Goal: Information Seeking & Learning: Learn about a topic

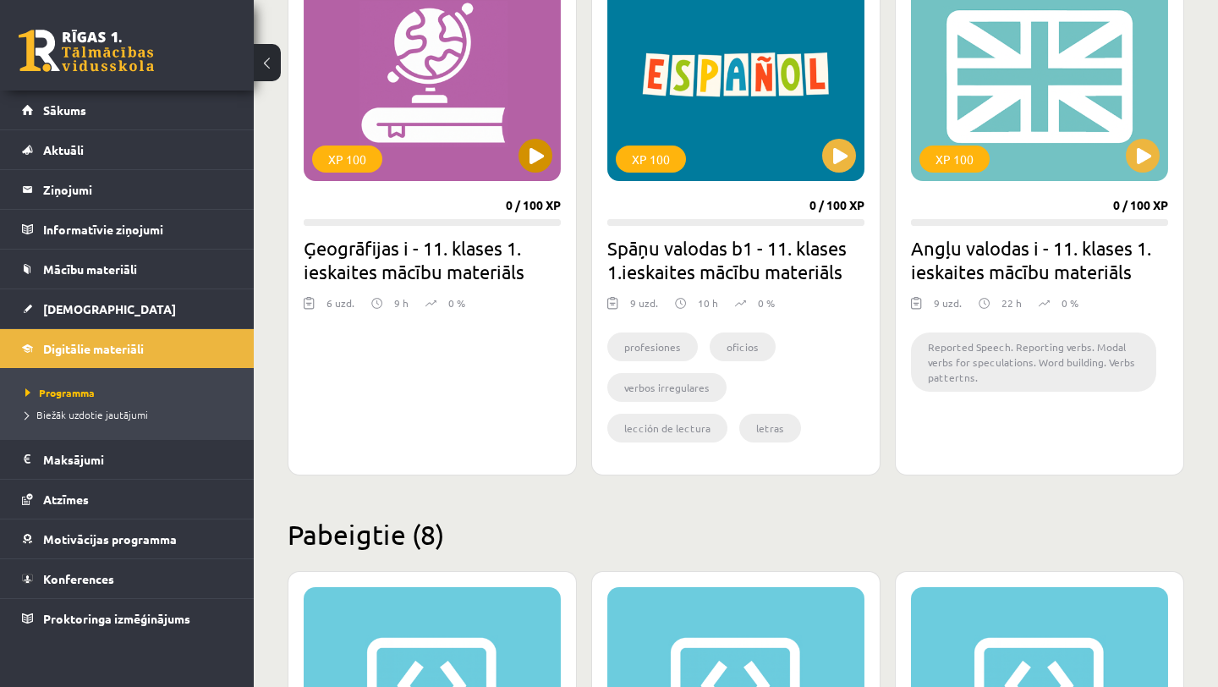
scroll to position [527, 0]
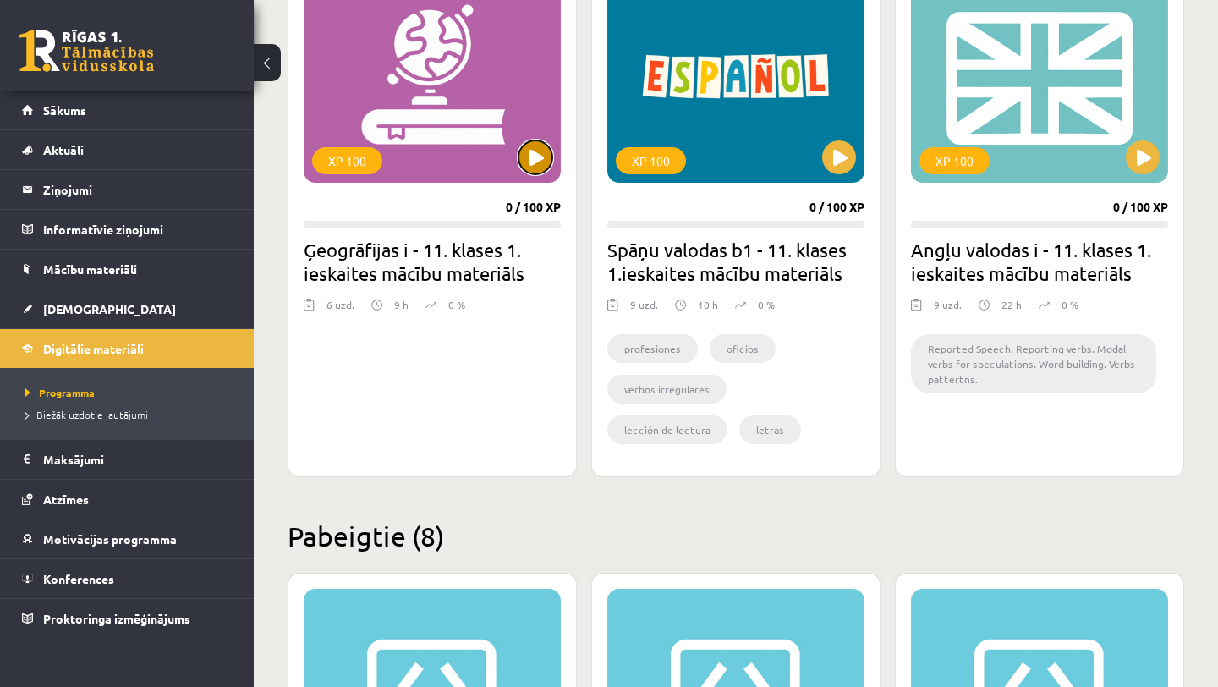
click at [540, 170] on button at bounding box center [535, 157] width 34 height 34
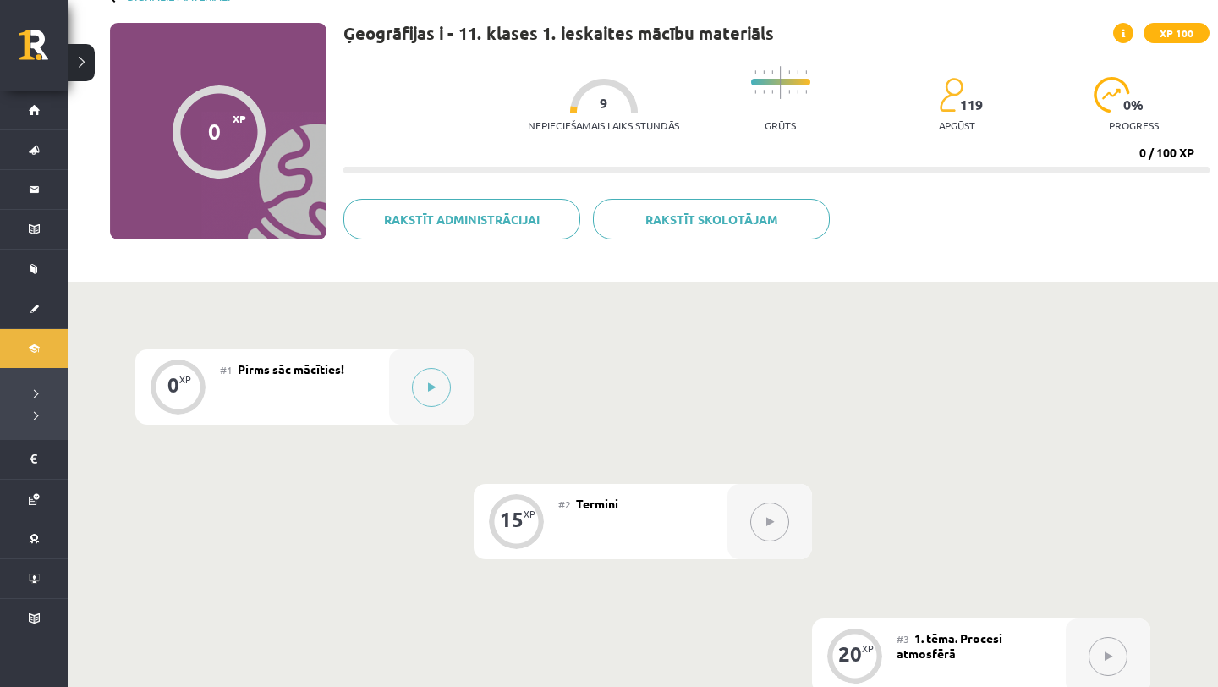
scroll to position [107, 0]
click at [423, 382] on button at bounding box center [431, 386] width 39 height 39
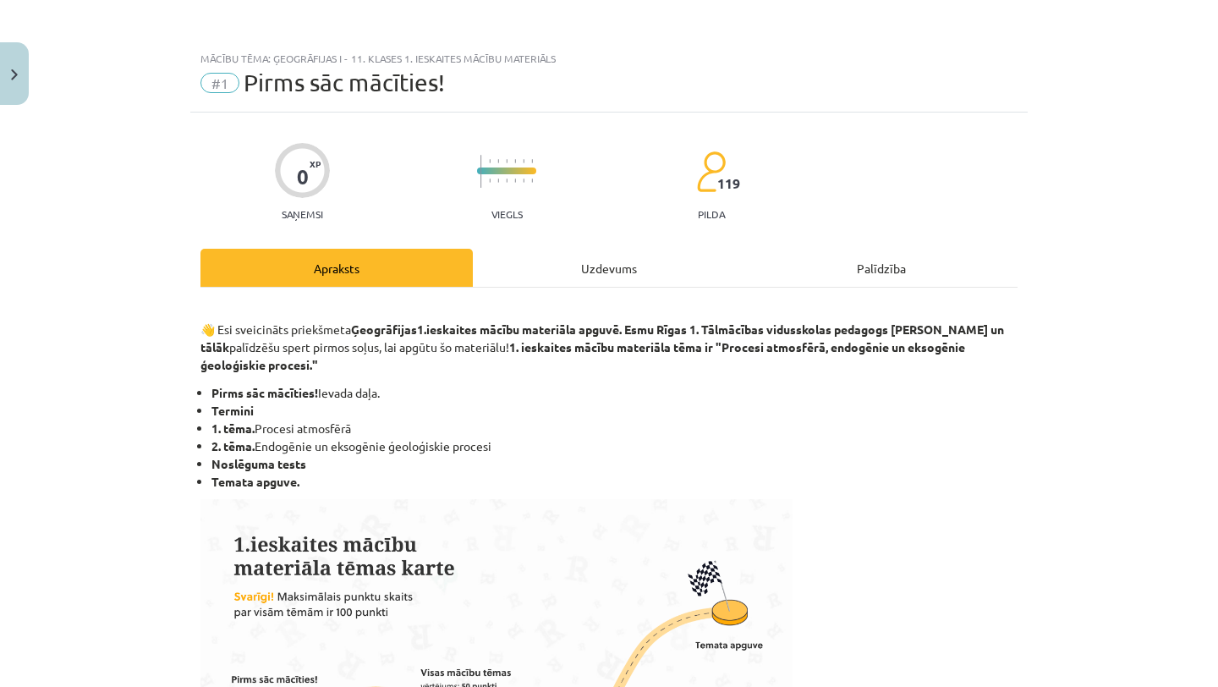
scroll to position [934, 0]
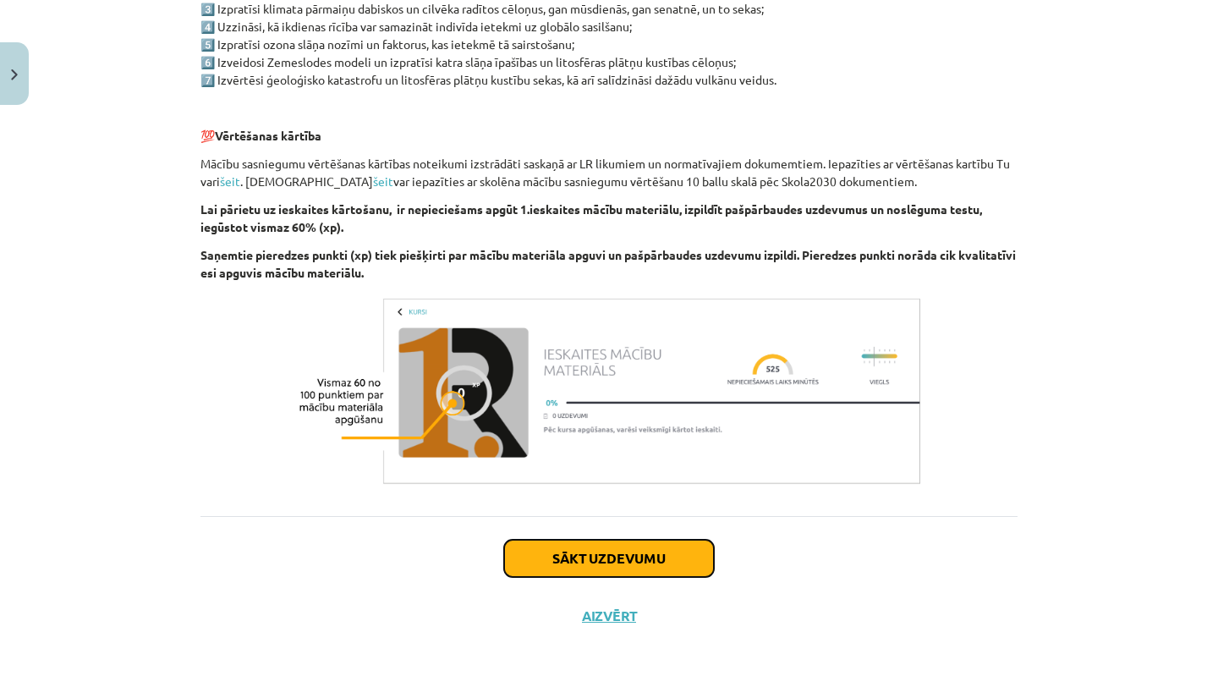
click at [628, 575] on button "Sākt uzdevumu" at bounding box center [609, 558] width 210 height 37
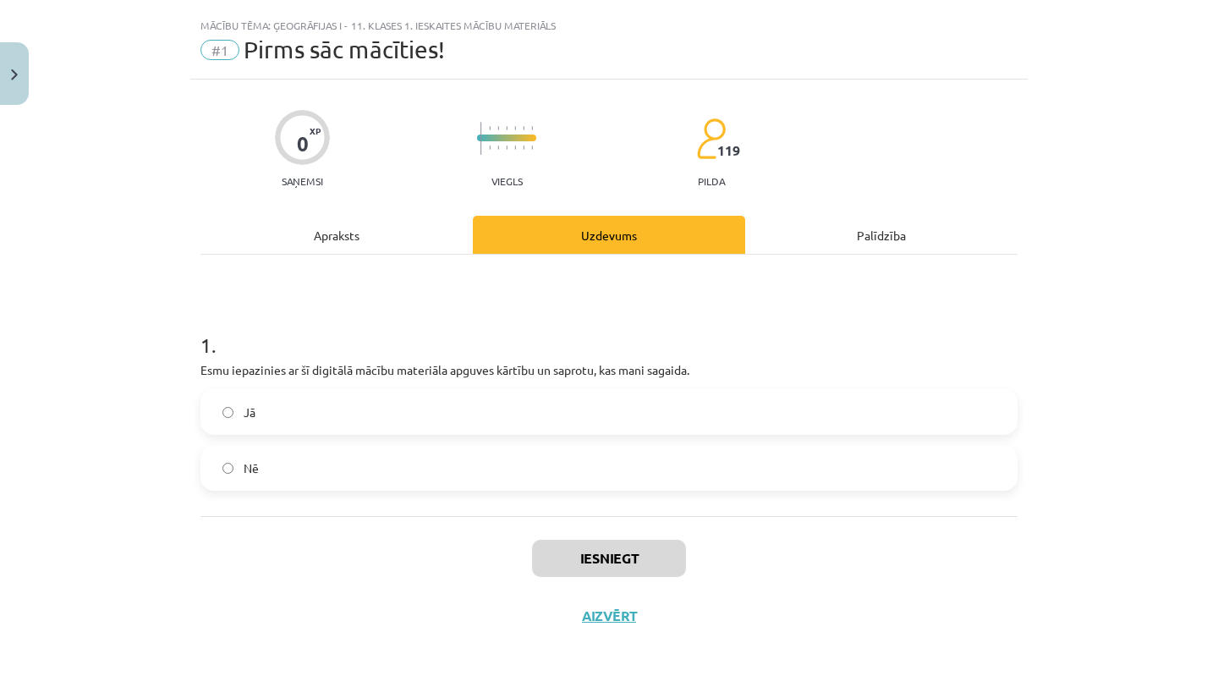
click at [421, 408] on label "Jā" at bounding box center [609, 412] width 814 height 42
click at [569, 554] on button "Iesniegt" at bounding box center [609, 558] width 154 height 37
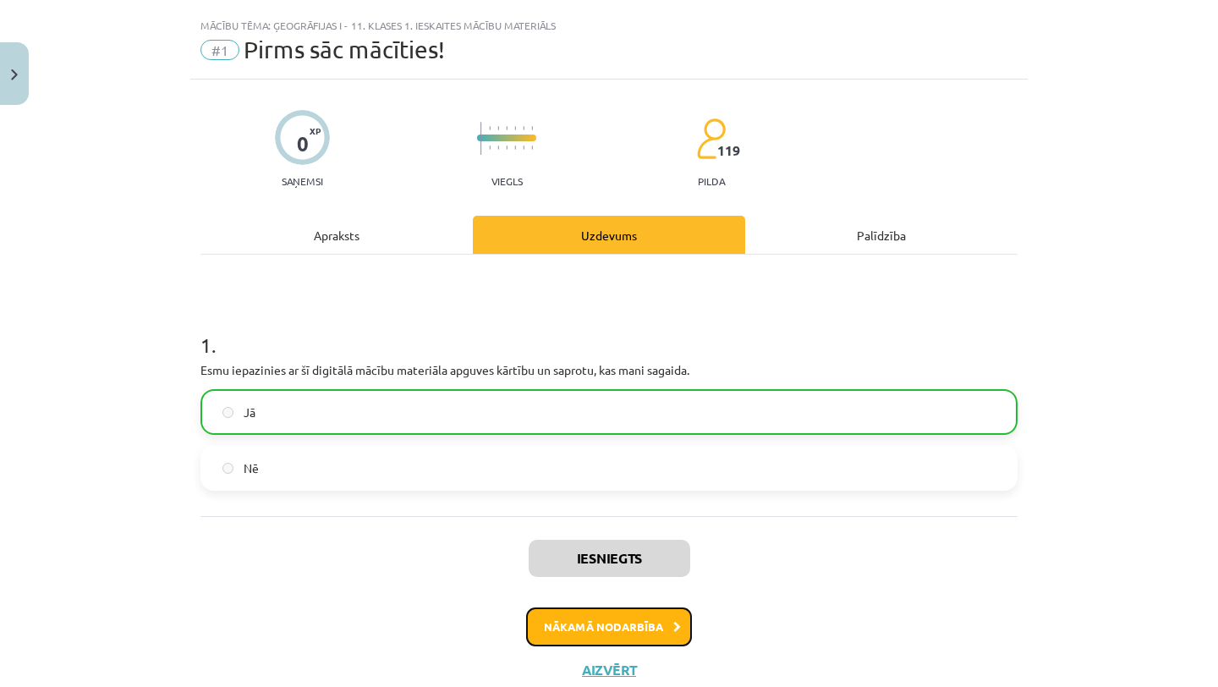
click at [673, 623] on icon at bounding box center [677, 627] width 8 height 11
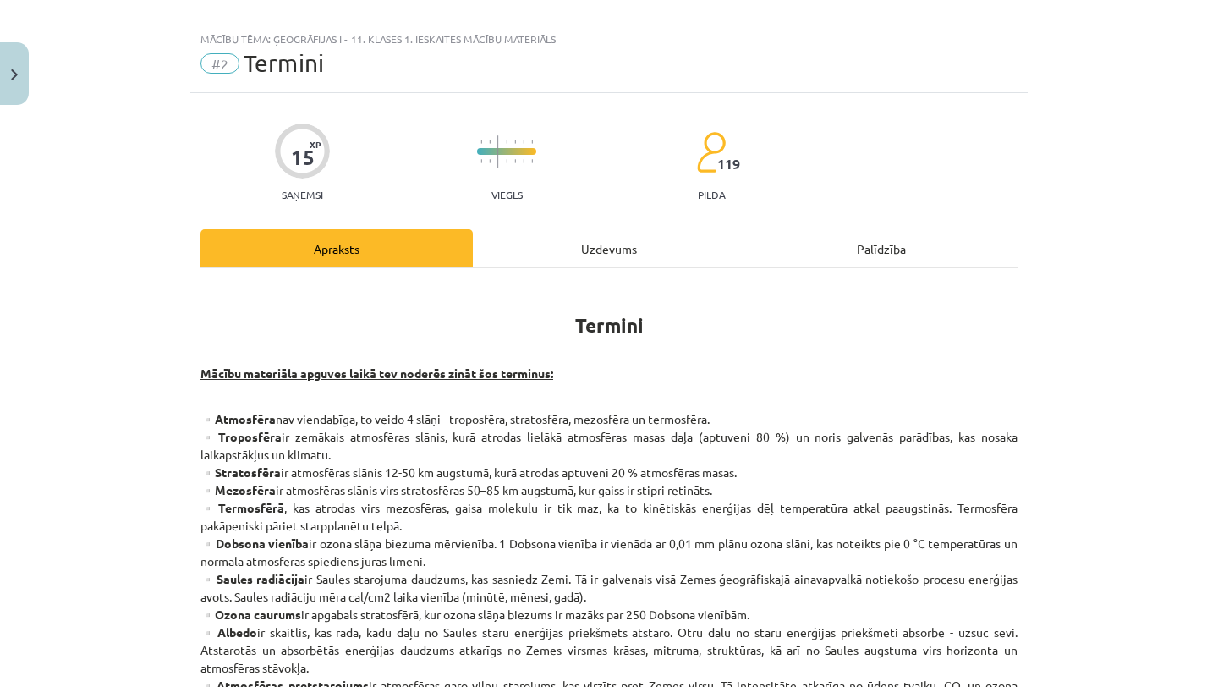
scroll to position [16, 0]
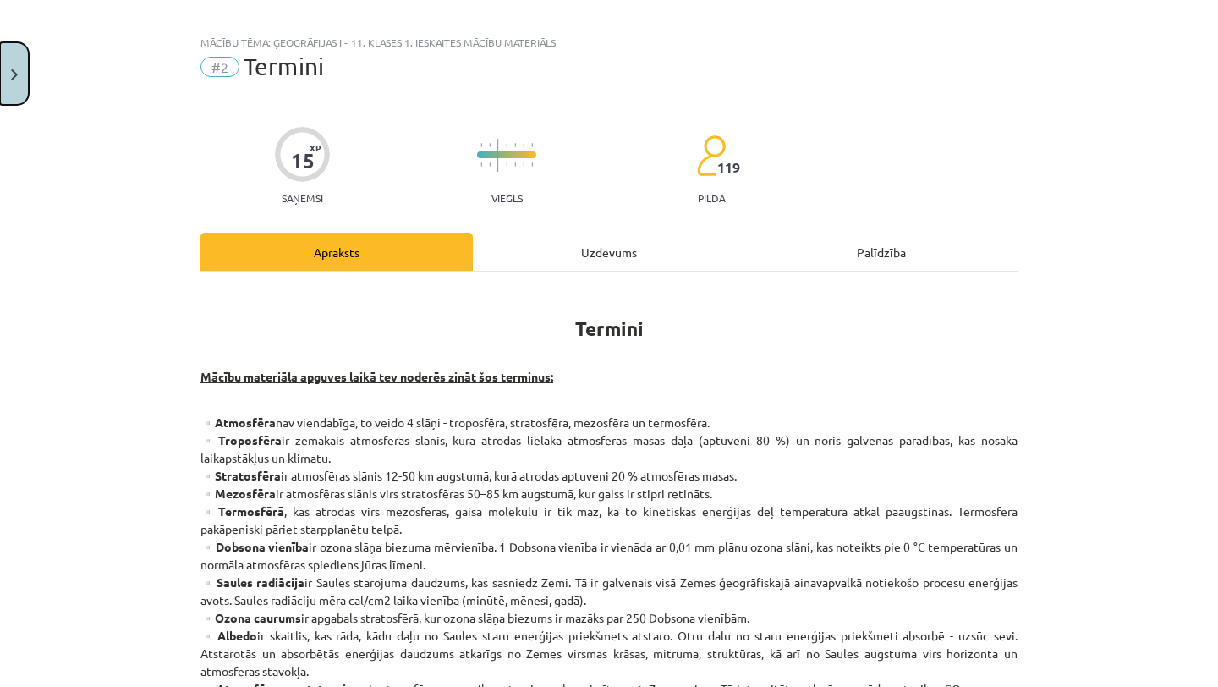
click at [21, 69] on button "Close" at bounding box center [14, 73] width 29 height 63
click at [32, 271] on div "Mācību tēma: Ģeogrāfijas i - 11. klases 1. ieskaites mācību materiāls #2 Termin…" at bounding box center [609, 343] width 1218 height 687
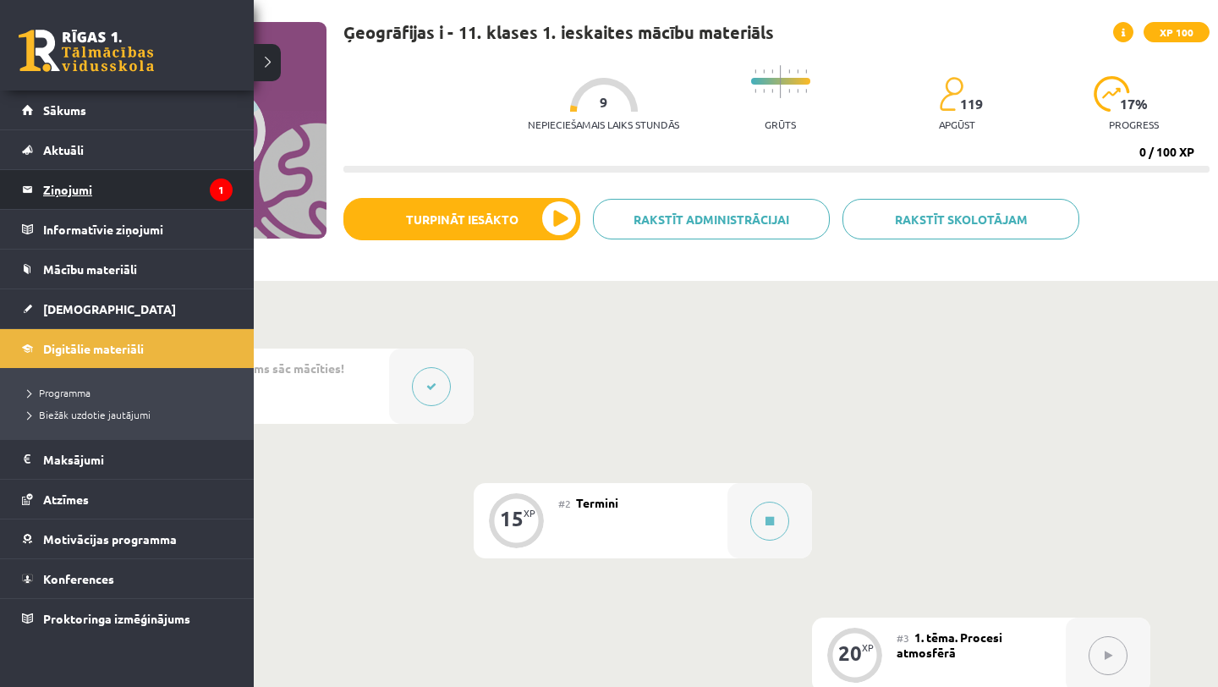
click at [172, 187] on legend "Ziņojumi 1" at bounding box center [137, 189] width 189 height 39
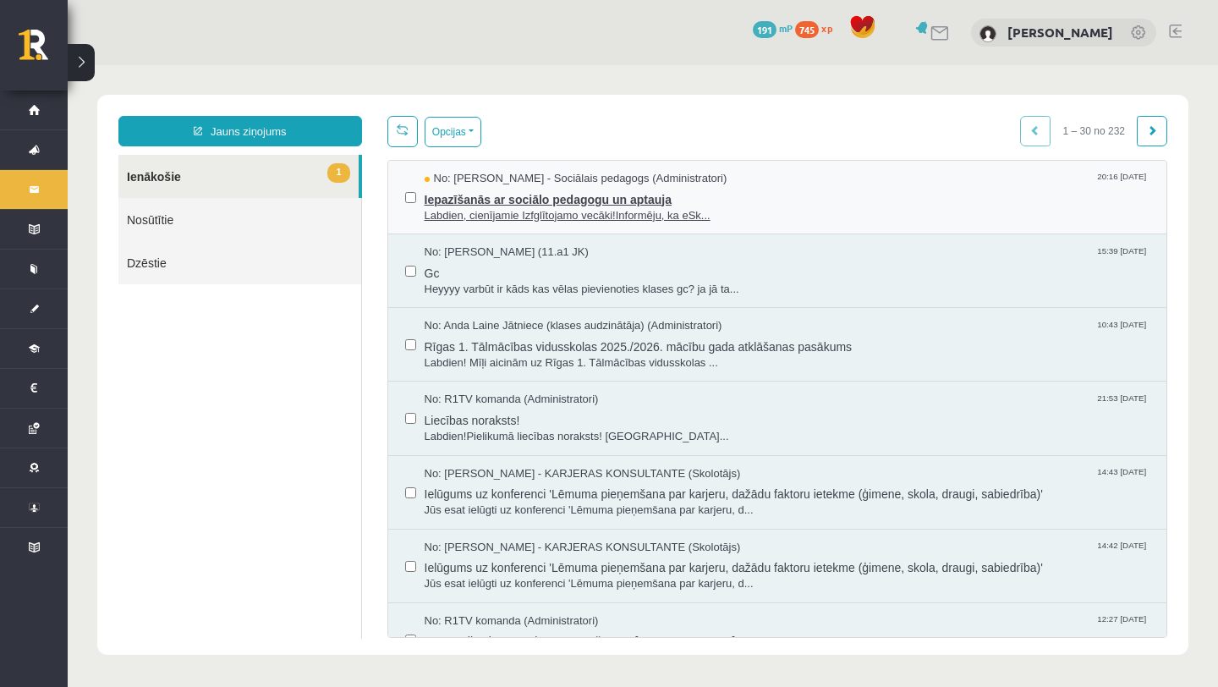
click at [497, 189] on span "Iepazīšanās ar sociālo pedagogu un aptauja" at bounding box center [788, 197] width 726 height 21
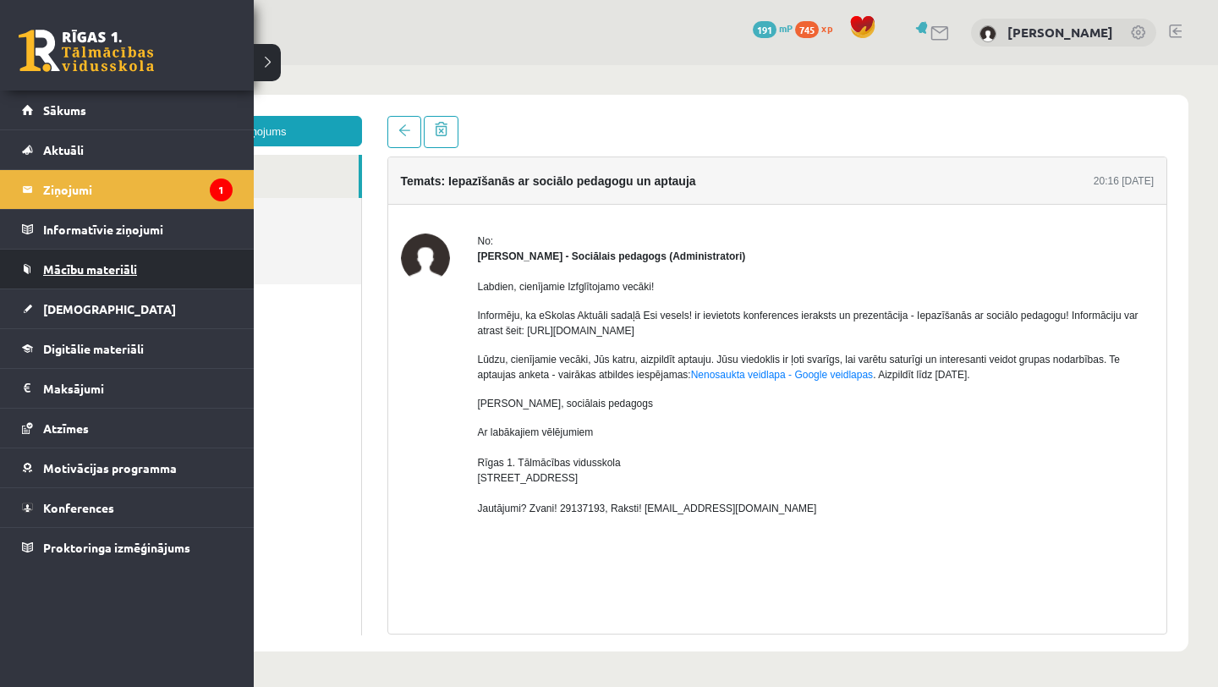
click at [101, 268] on span "Mācību materiāli" at bounding box center [90, 268] width 94 height 15
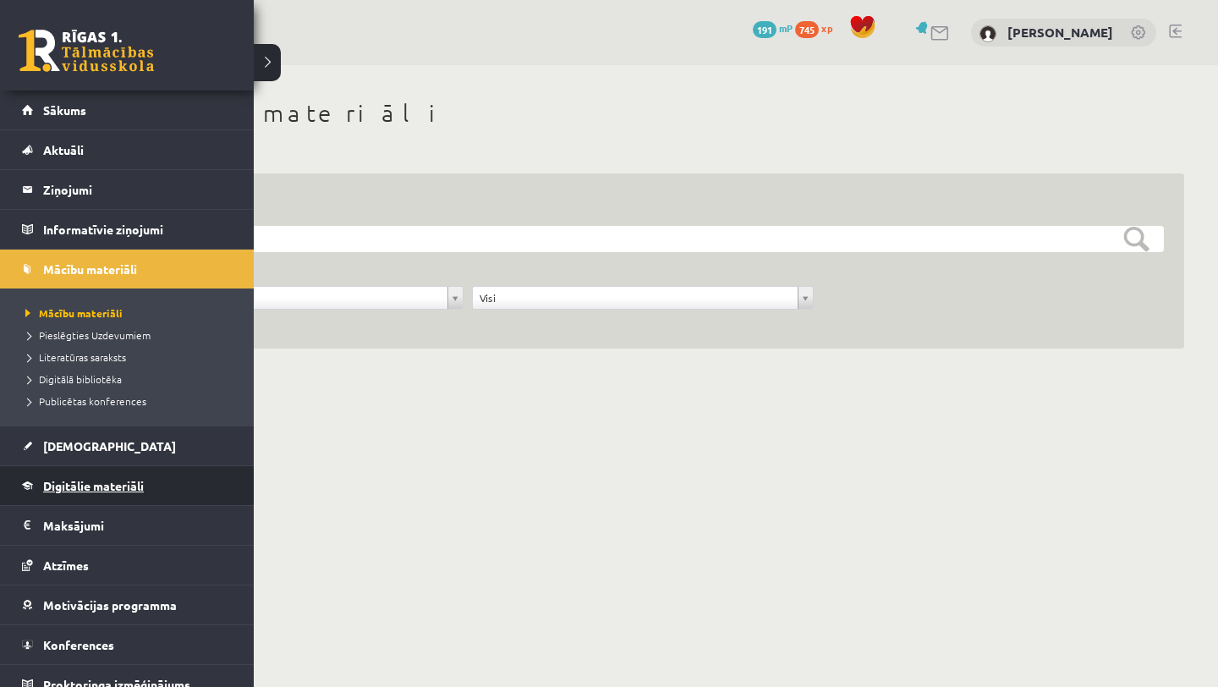
click at [99, 480] on span "Digitālie materiāli" at bounding box center [93, 485] width 101 height 15
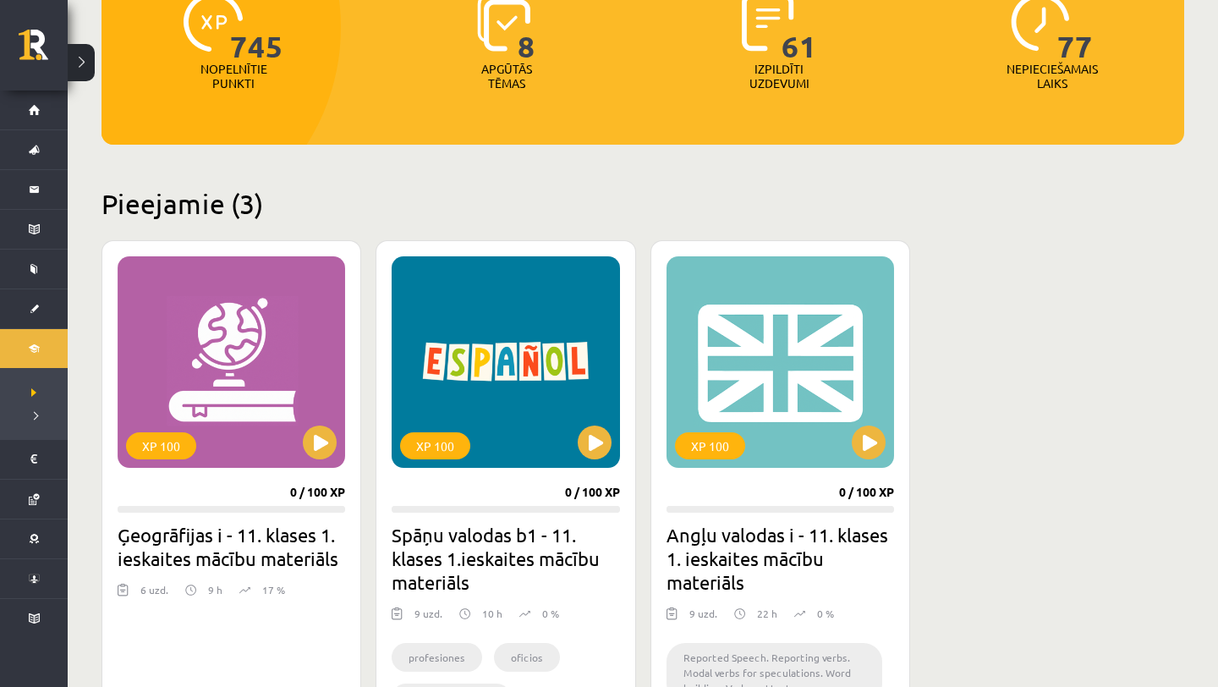
scroll to position [246, 0]
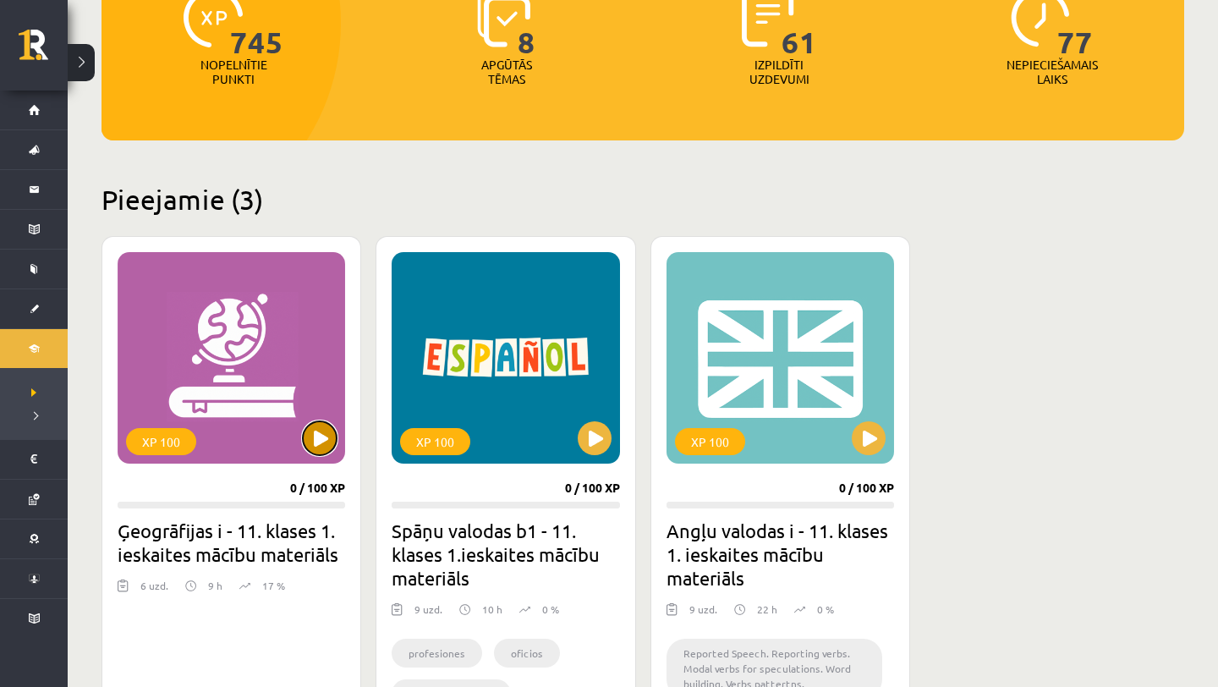
click at [315, 449] on button at bounding box center [320, 438] width 34 height 34
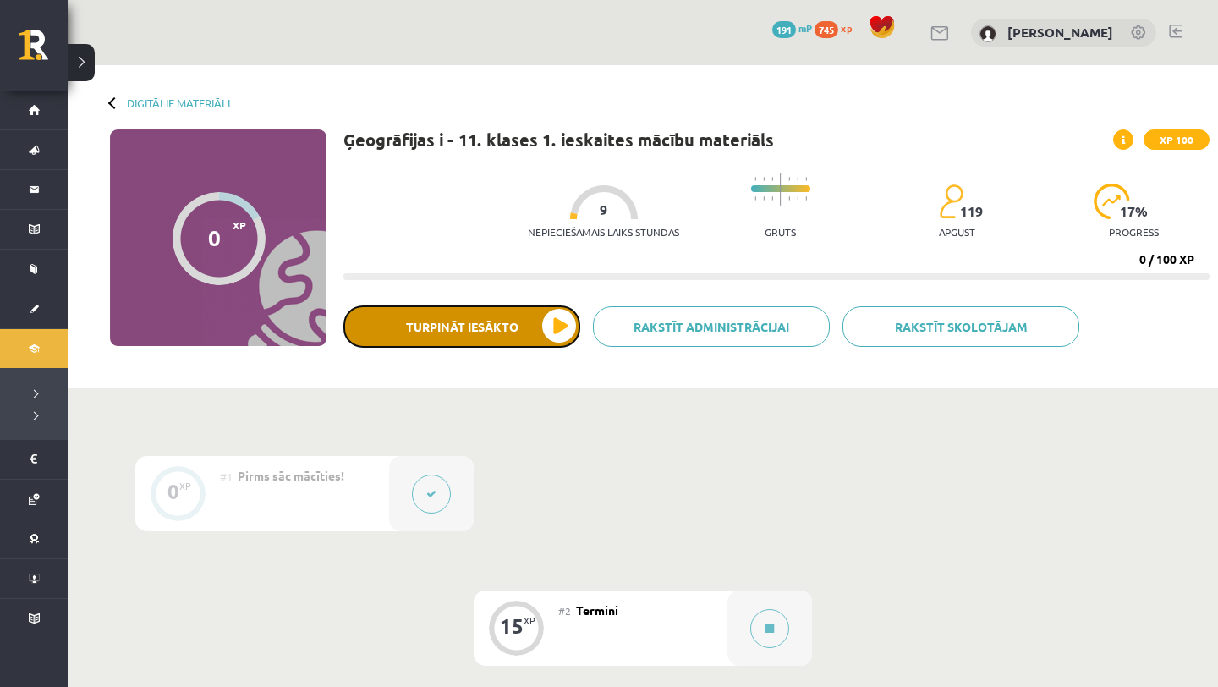
click at [535, 335] on button "Turpināt iesākto" at bounding box center [461, 326] width 237 height 42
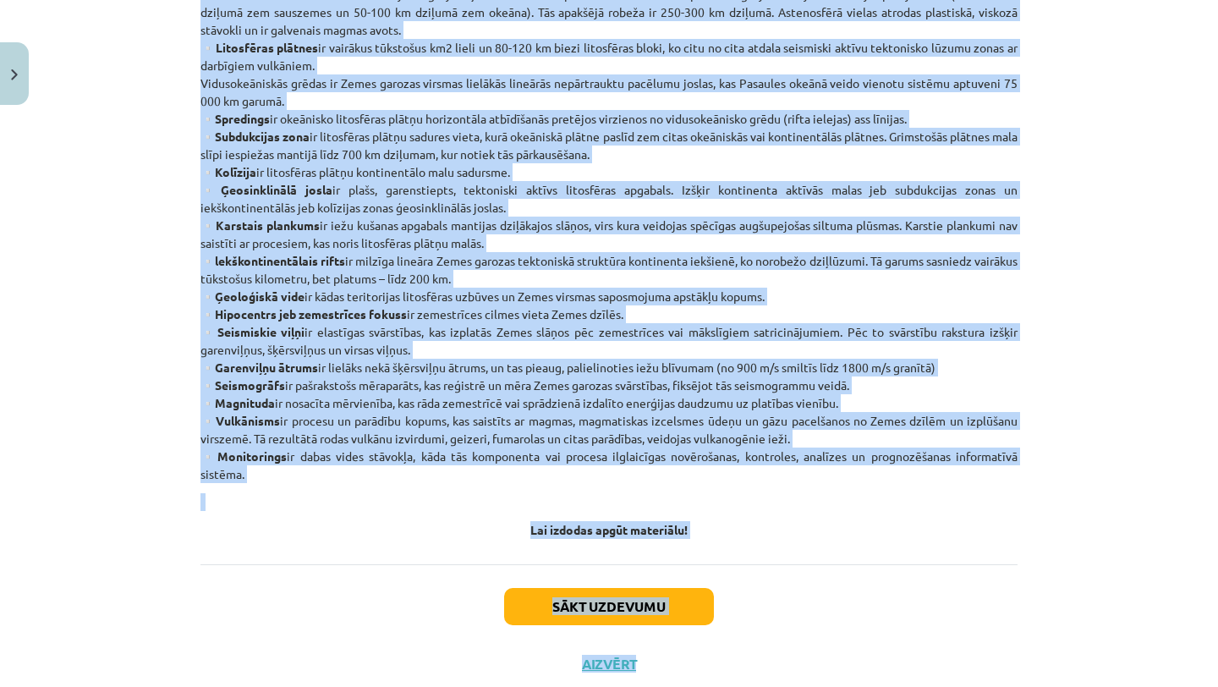
scroll to position [869, 0]
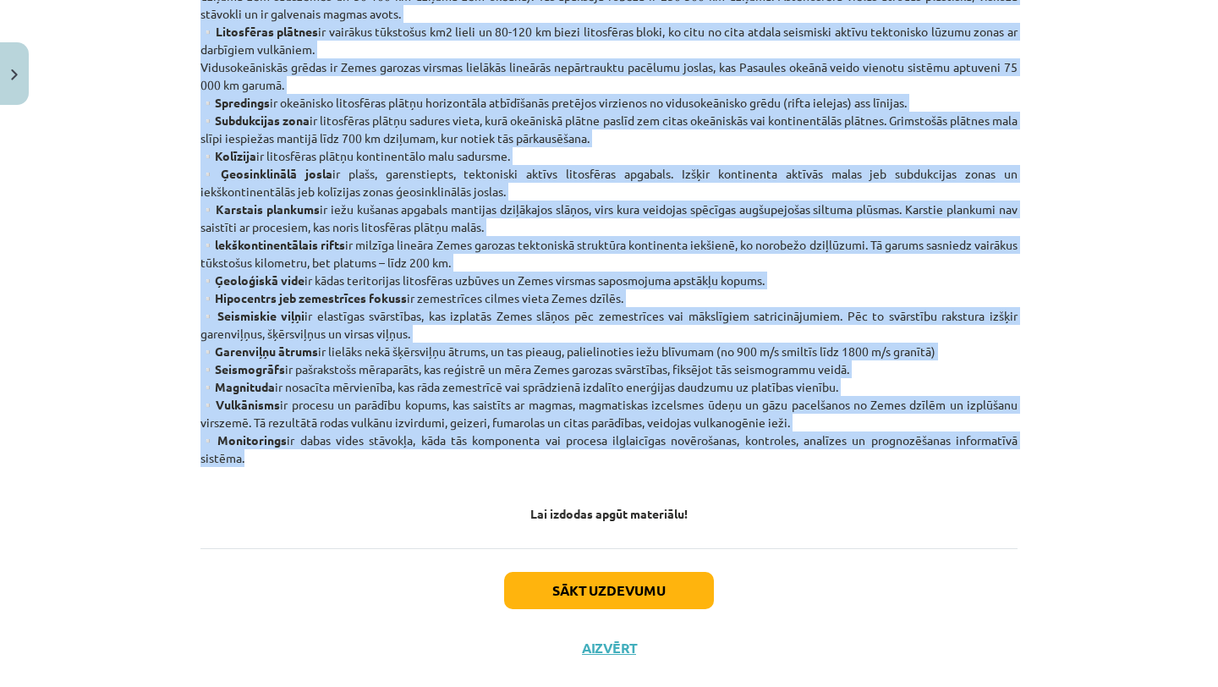
drag, startPoint x: 200, startPoint y: 186, endPoint x: 277, endPoint y: 463, distance: 286.9
click at [275, 462] on p "▫️Atmosfēra nav viendabīga, to veido 4 slāņi - troposfēra, stratosfēra, mezosfē…" at bounding box center [608, 14] width 817 height 906
copy p "▫️Saules radiācija ir Saules starojuma daudzums, kas sasniedz Zemi. Tā ir galve…"
click at [277, 463] on p "▫️Atmosfēra nav viendabīga, to veido 4 slāņi - troposfēra, stratosfēra, mezosfē…" at bounding box center [608, 14] width 817 height 906
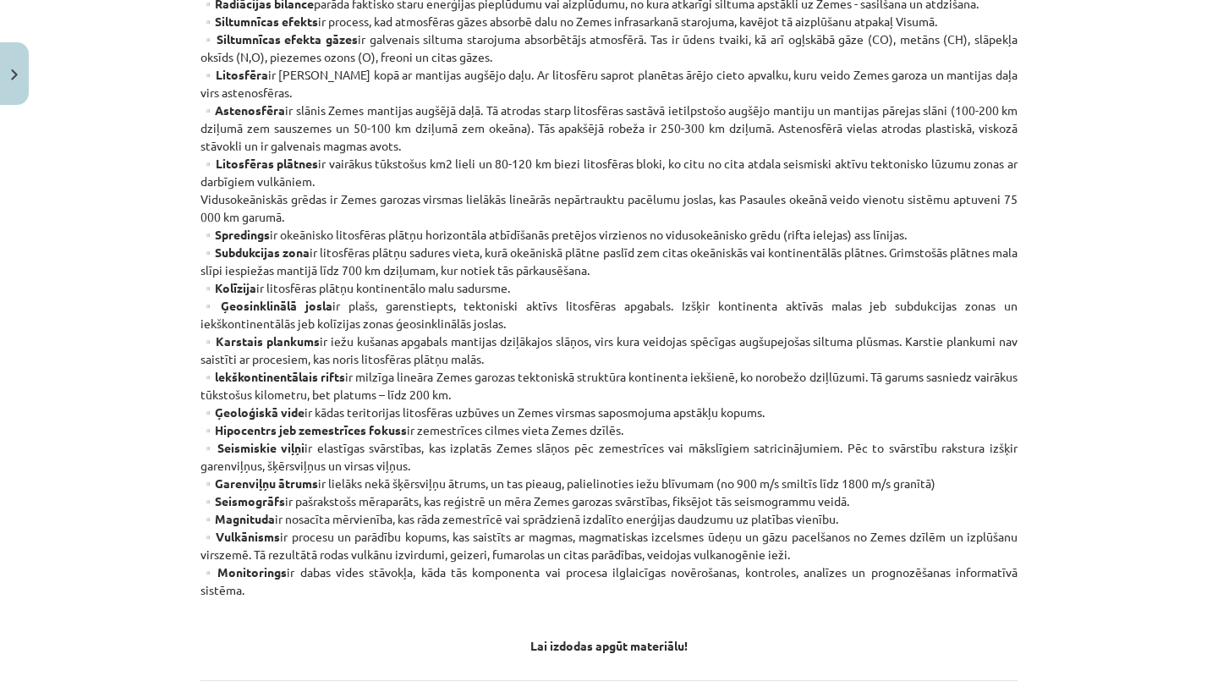
scroll to position [900, 0]
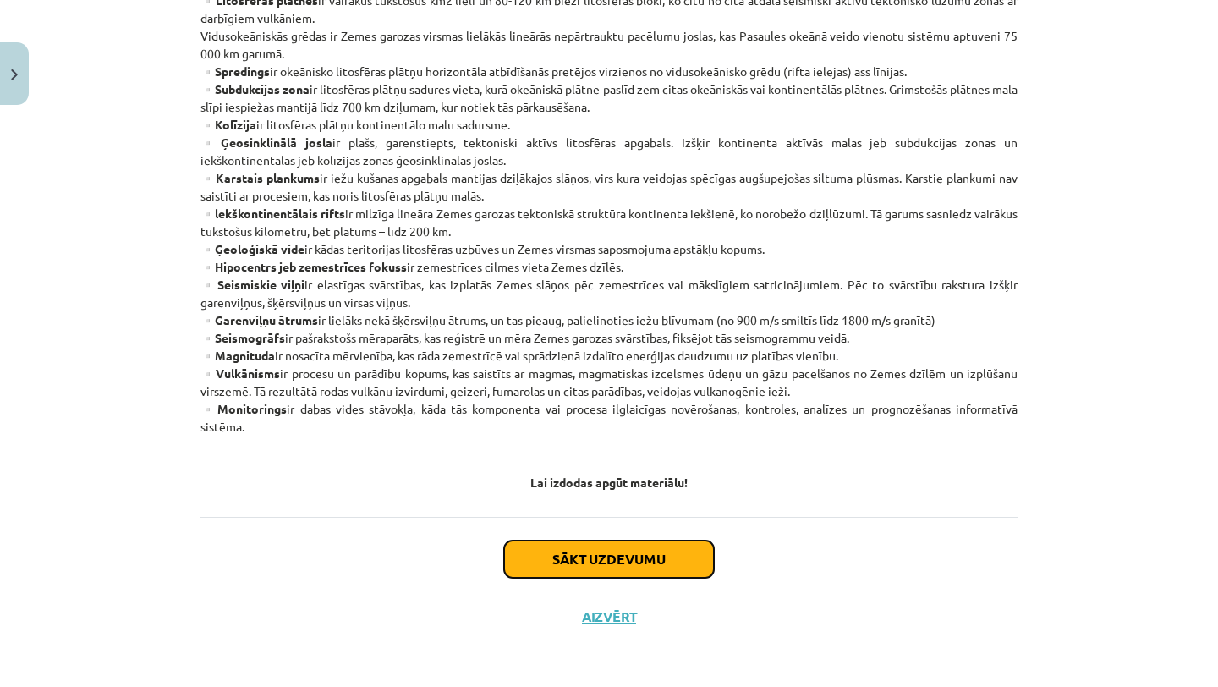
click at [652, 563] on button "Sākt uzdevumu" at bounding box center [609, 558] width 210 height 37
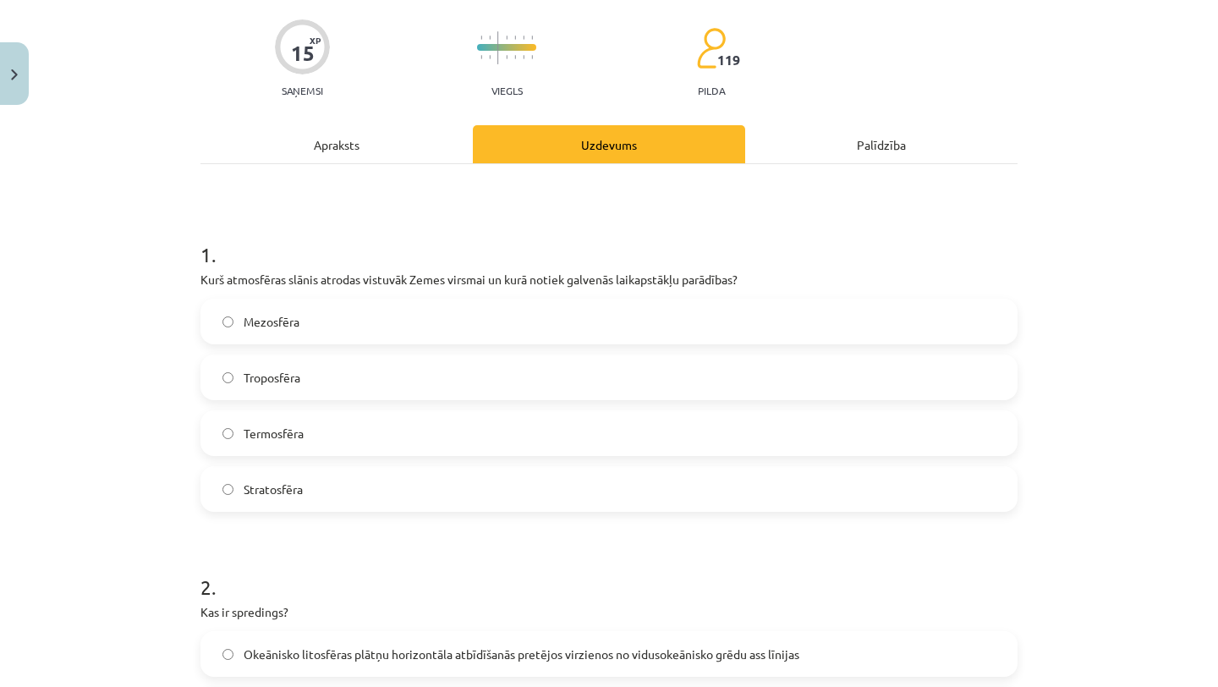
scroll to position [125, 0]
click at [590, 425] on label "Termosfēra" at bounding box center [609, 431] width 814 height 42
click at [527, 359] on label "Troposfēra" at bounding box center [609, 375] width 814 height 42
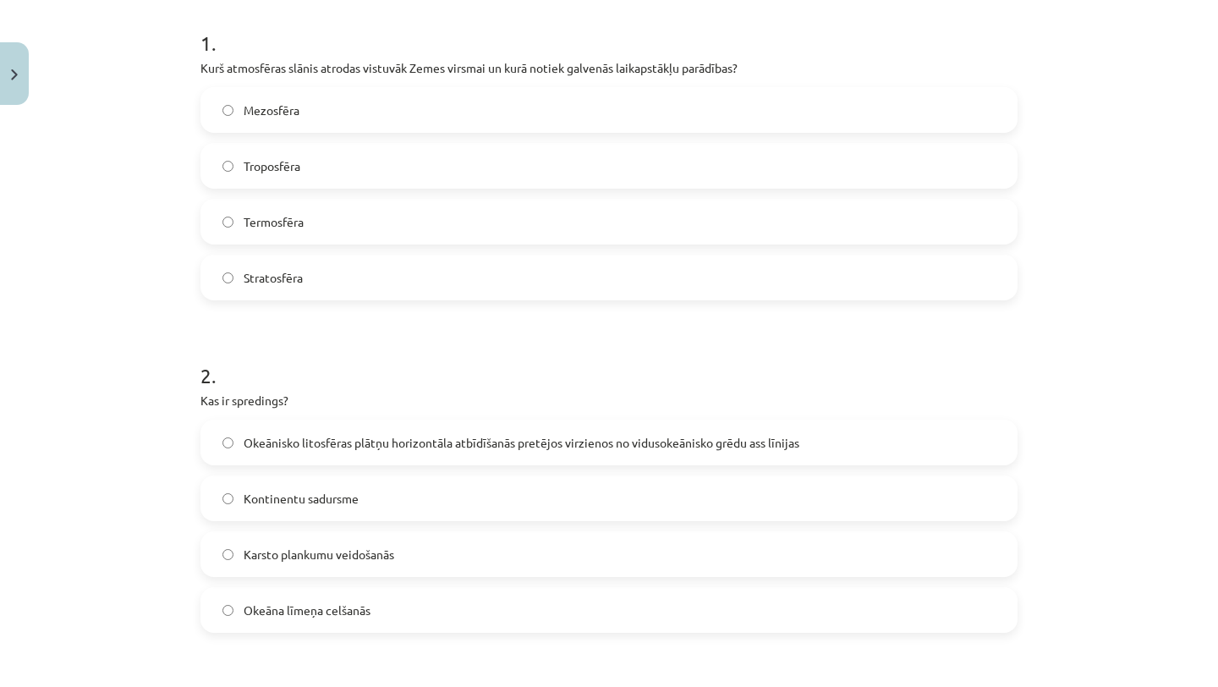
scroll to position [345, 0]
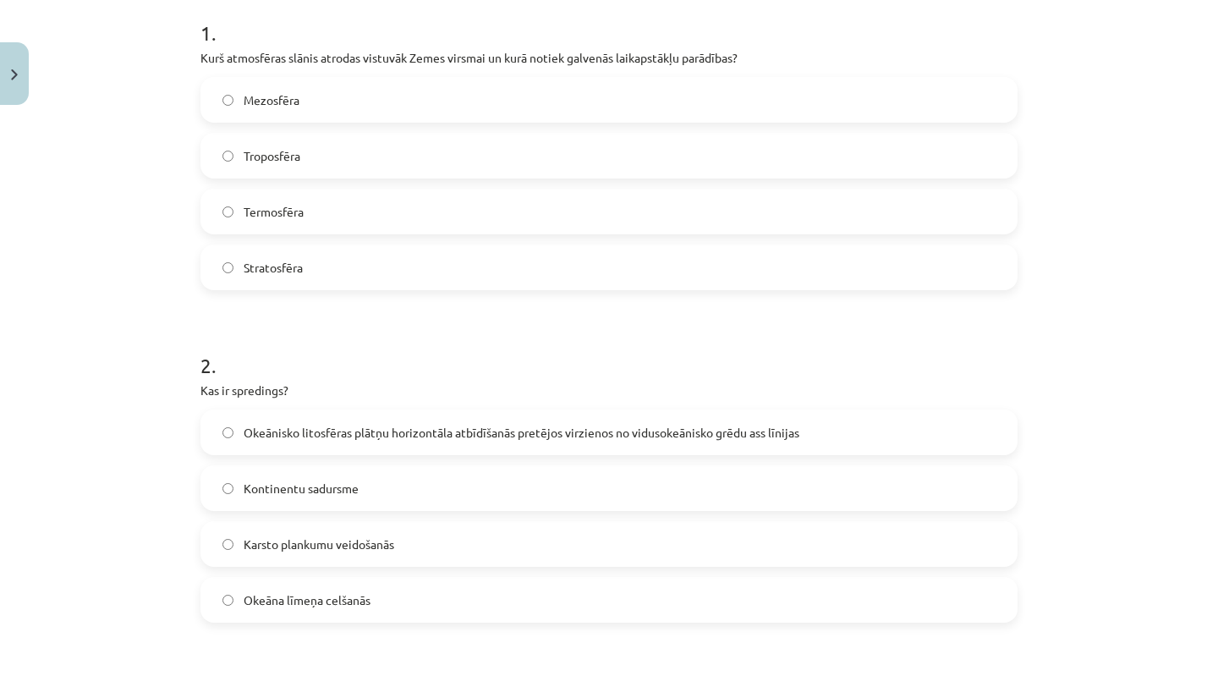
click at [546, 434] on span "Okeānisko litosfēras plātņu horizontāla atbīdīšanās pretējos virzienos no vidus…" at bounding box center [522, 433] width 556 height 18
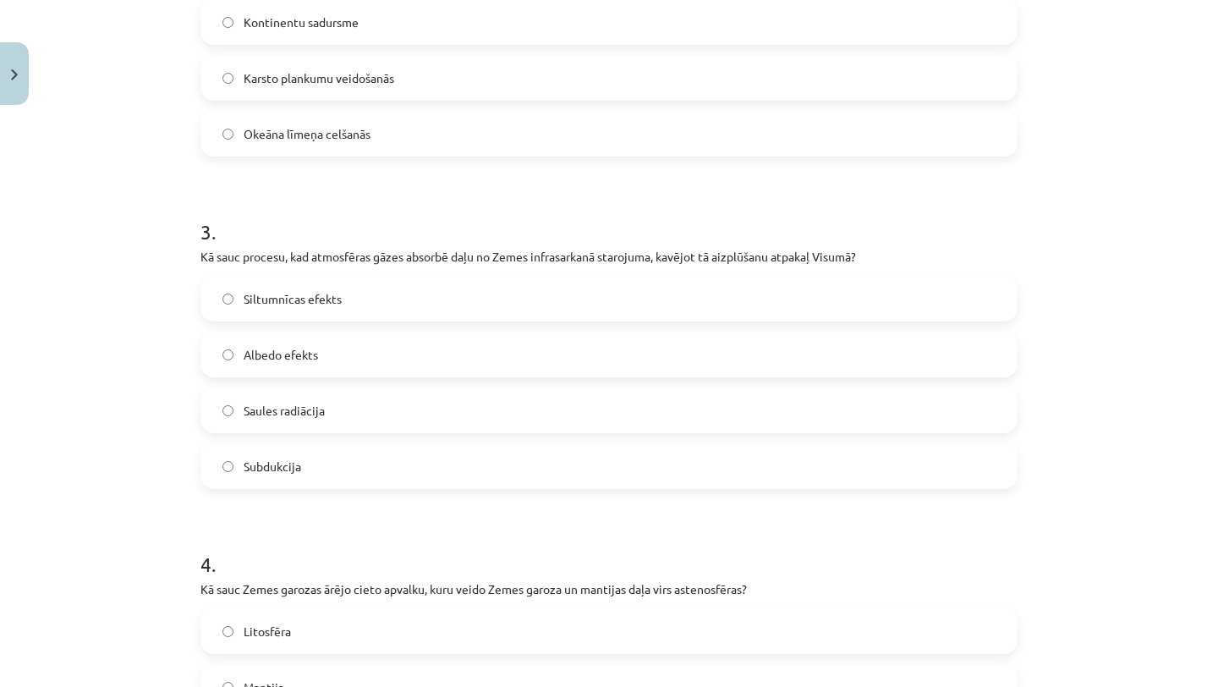
scroll to position [807, 0]
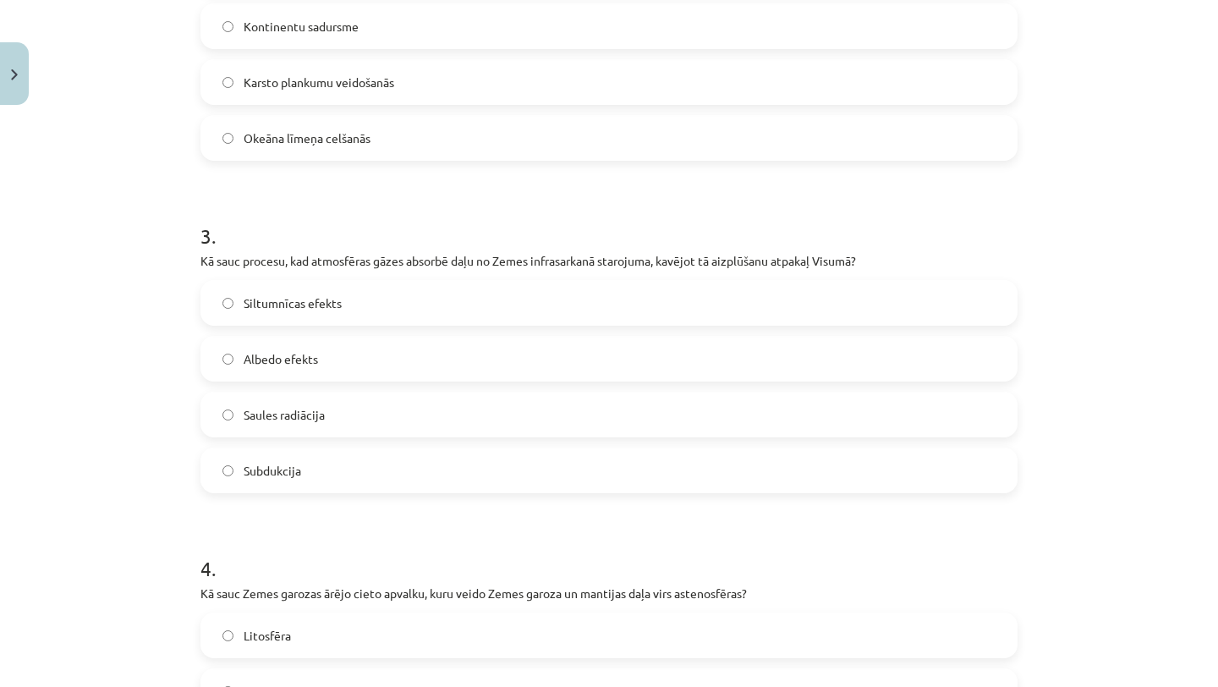
click at [495, 298] on label "Siltumnīcas efekts" at bounding box center [609, 303] width 814 height 42
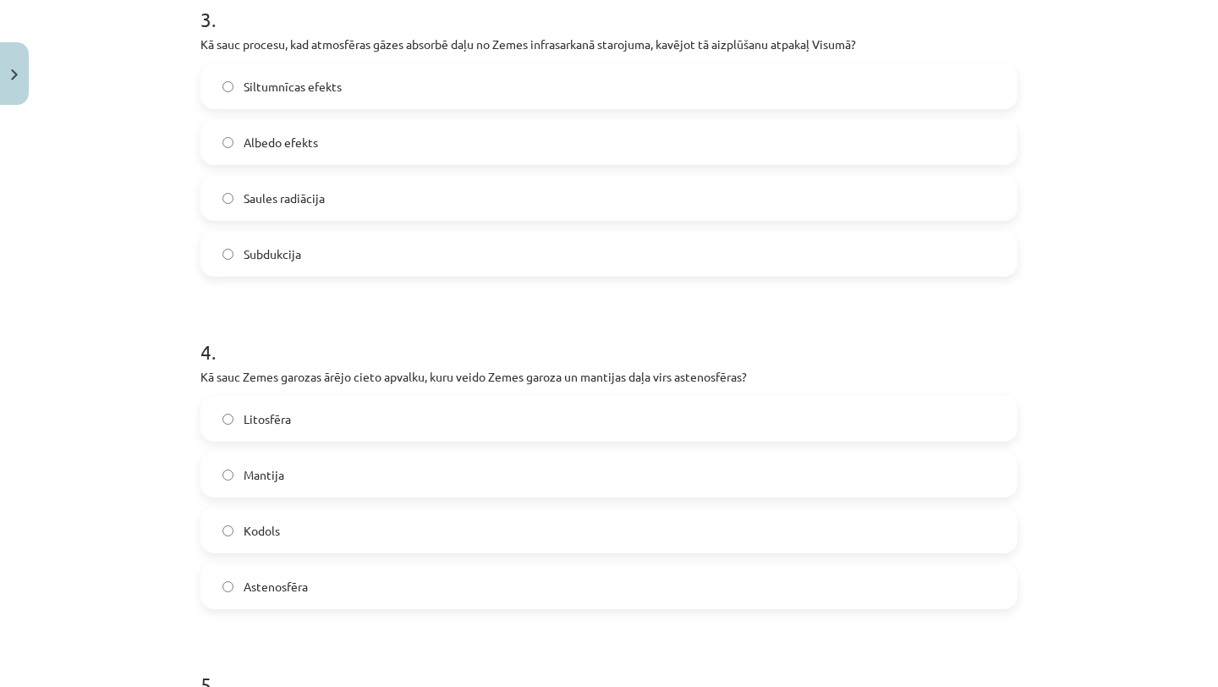
scroll to position [1033, 0]
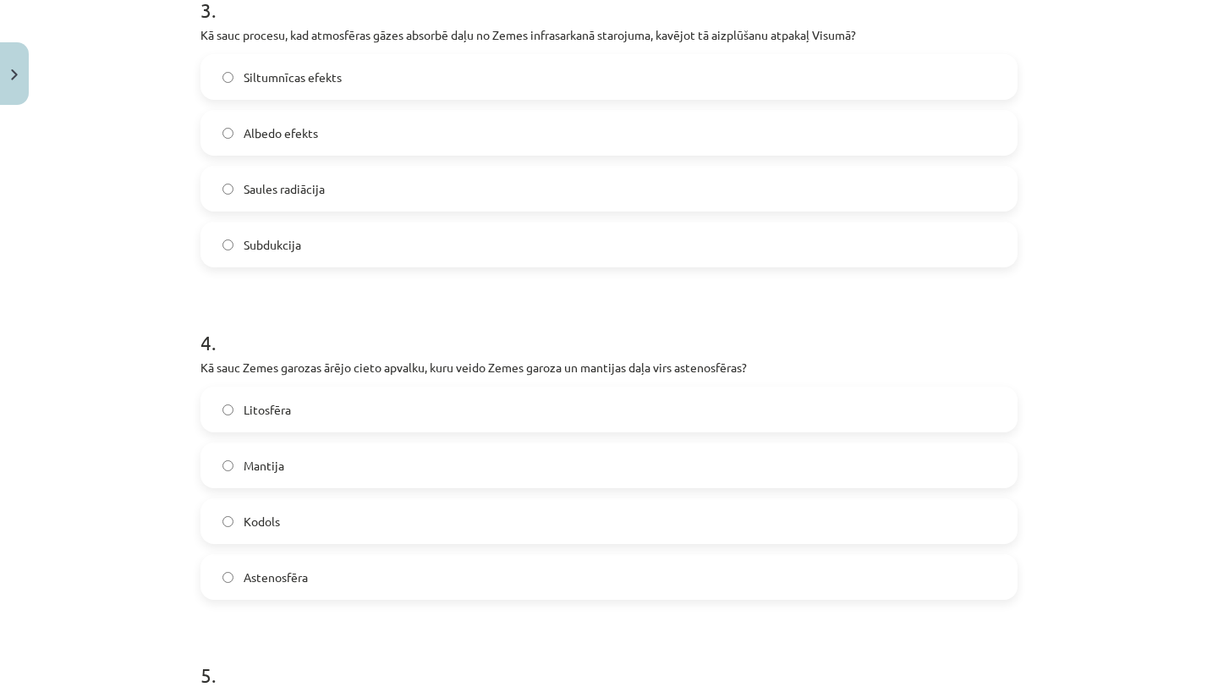
click at [429, 410] on label "Litosfēra" at bounding box center [609, 409] width 814 height 42
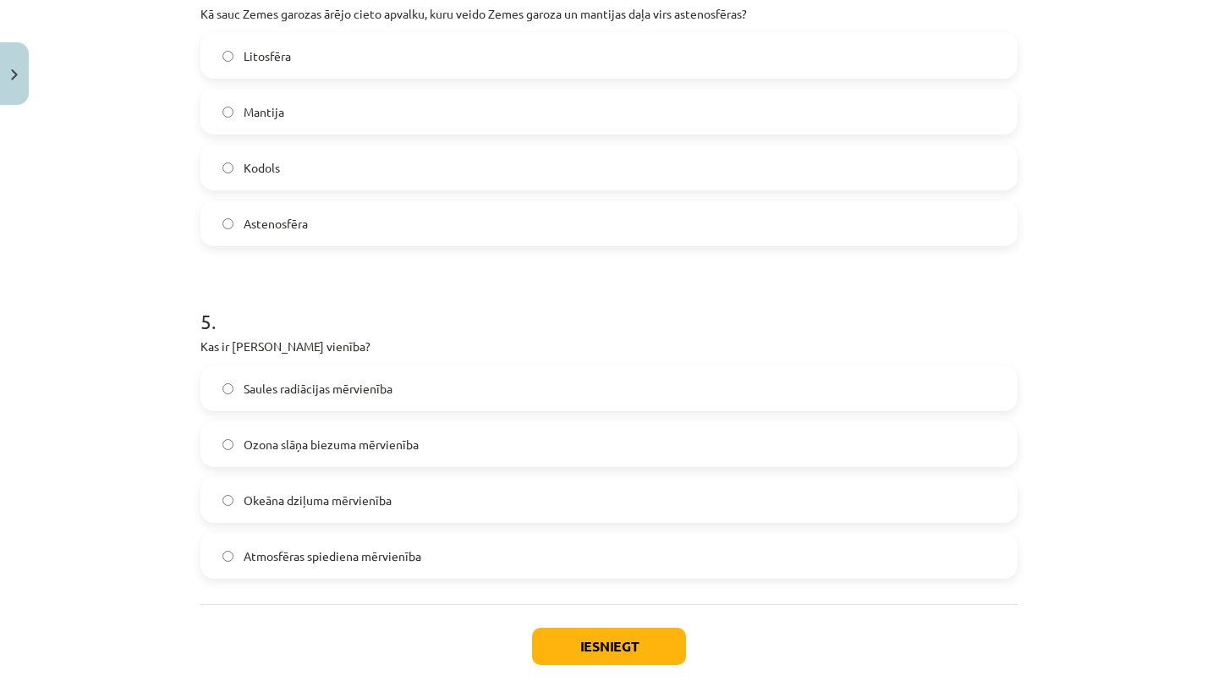
scroll to position [1388, 0]
click at [430, 452] on label "Ozona slāņa biezuma mērvienība" at bounding box center [609, 442] width 814 height 42
click at [629, 651] on button "Iesniegt" at bounding box center [609, 644] width 154 height 37
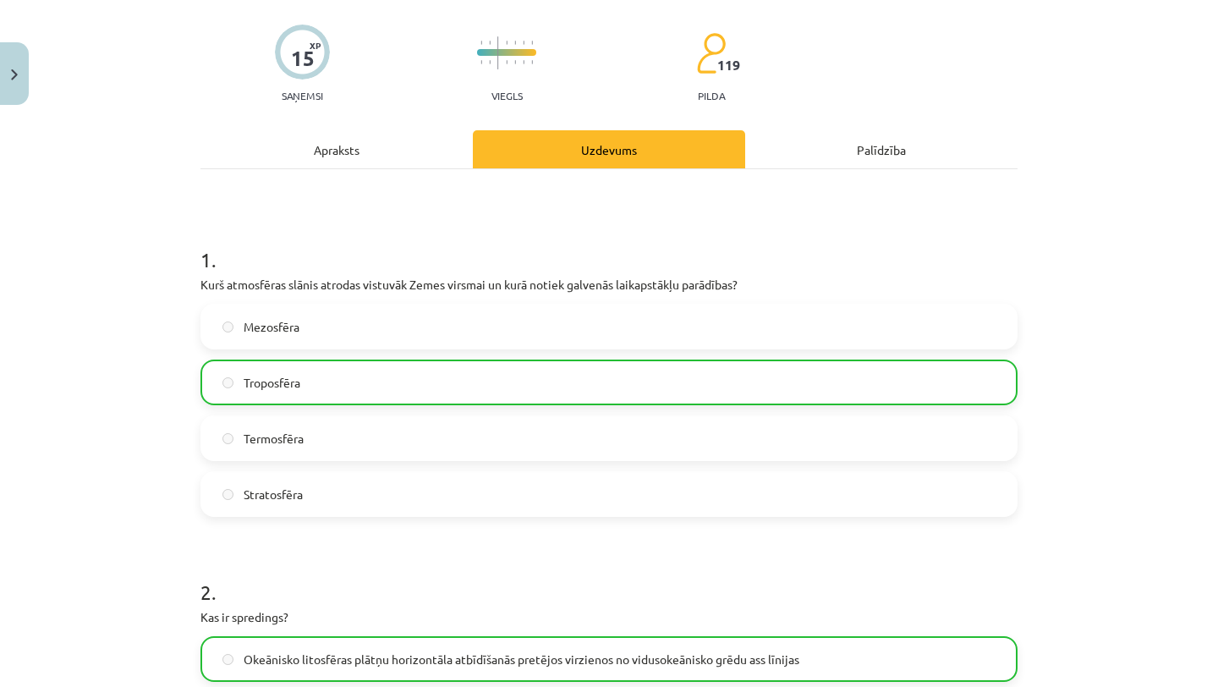
scroll to position [0, 0]
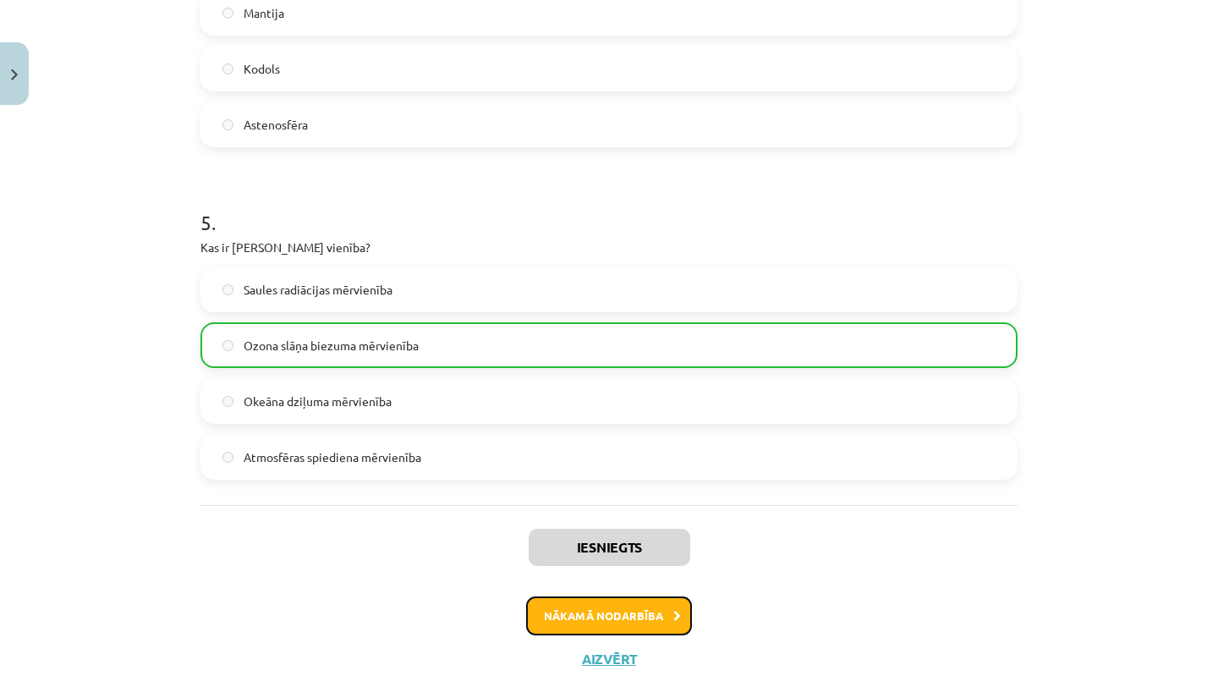
click at [643, 626] on button "Nākamā nodarbība" at bounding box center [609, 615] width 166 height 39
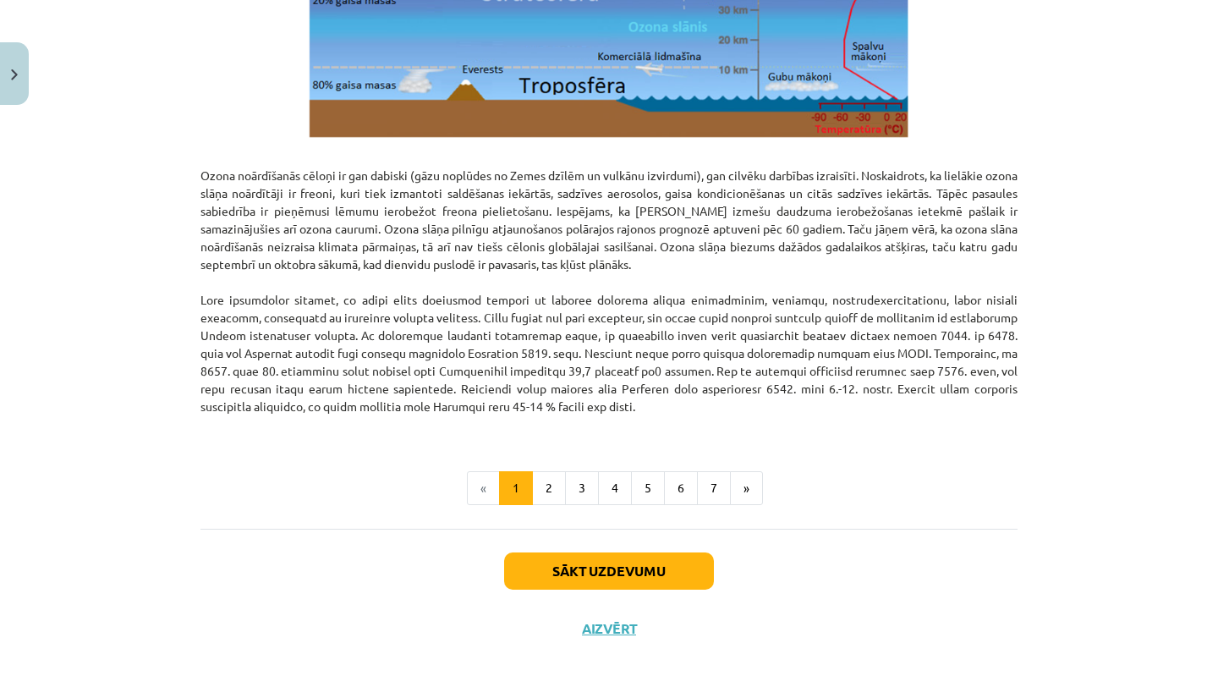
scroll to position [2077, 0]
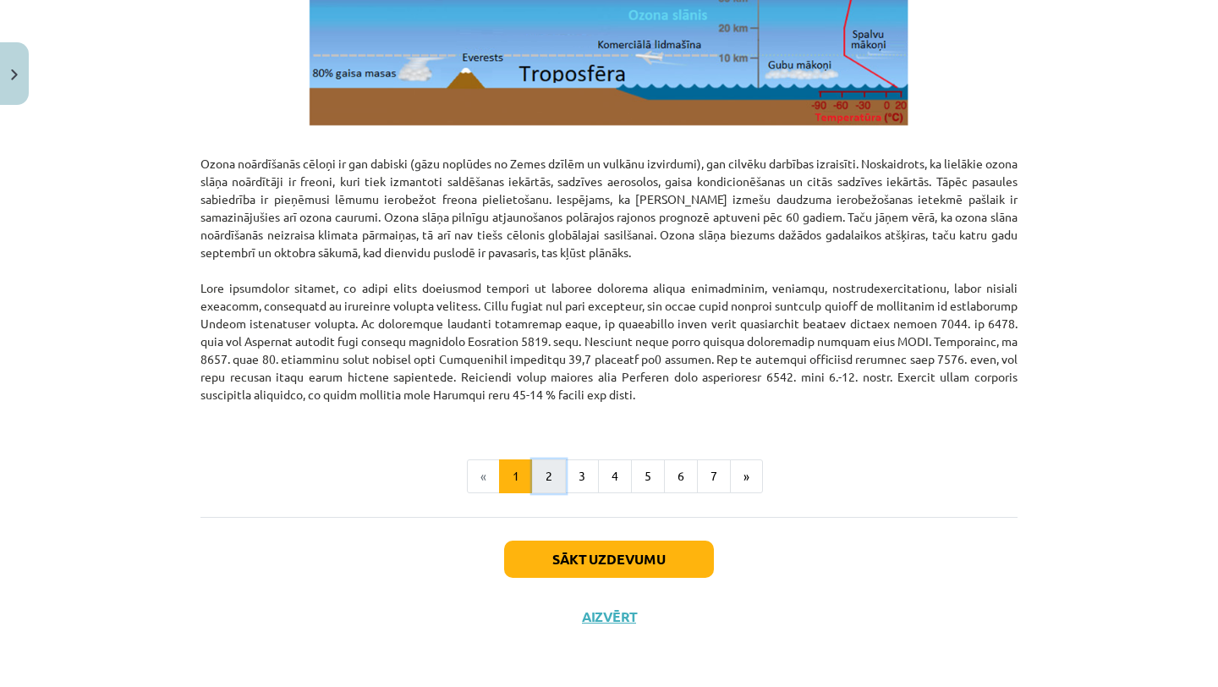
click at [551, 476] on button "2" at bounding box center [549, 476] width 34 height 34
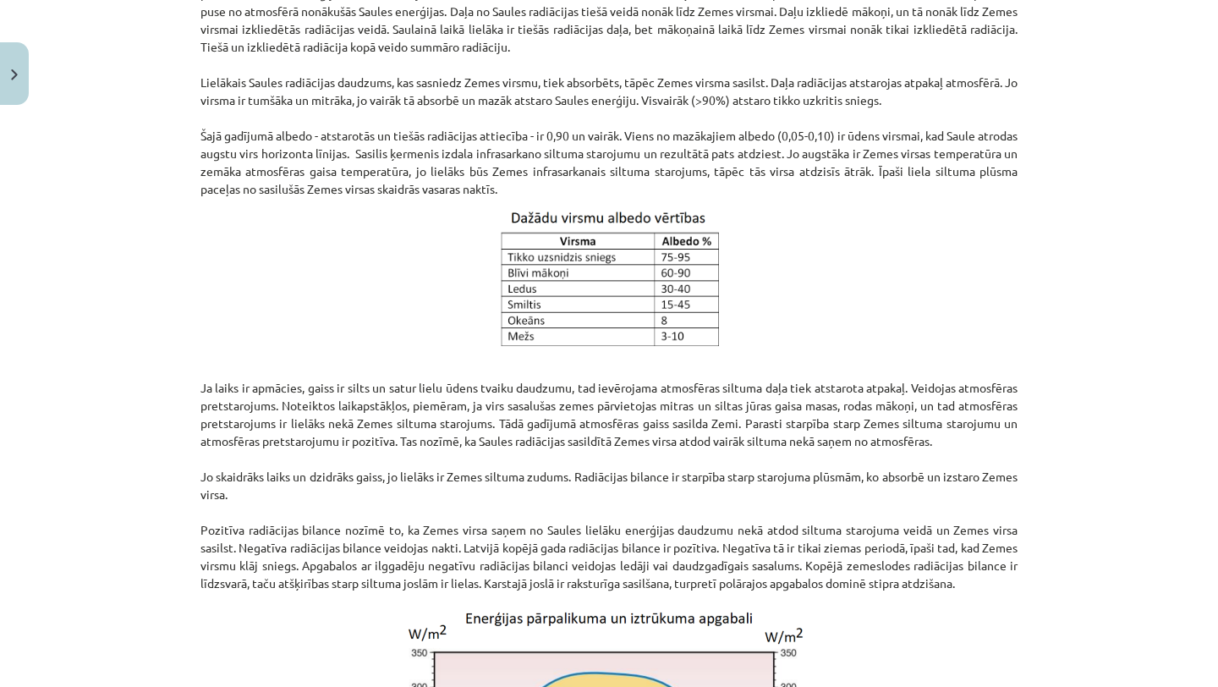
scroll to position [1437, 0]
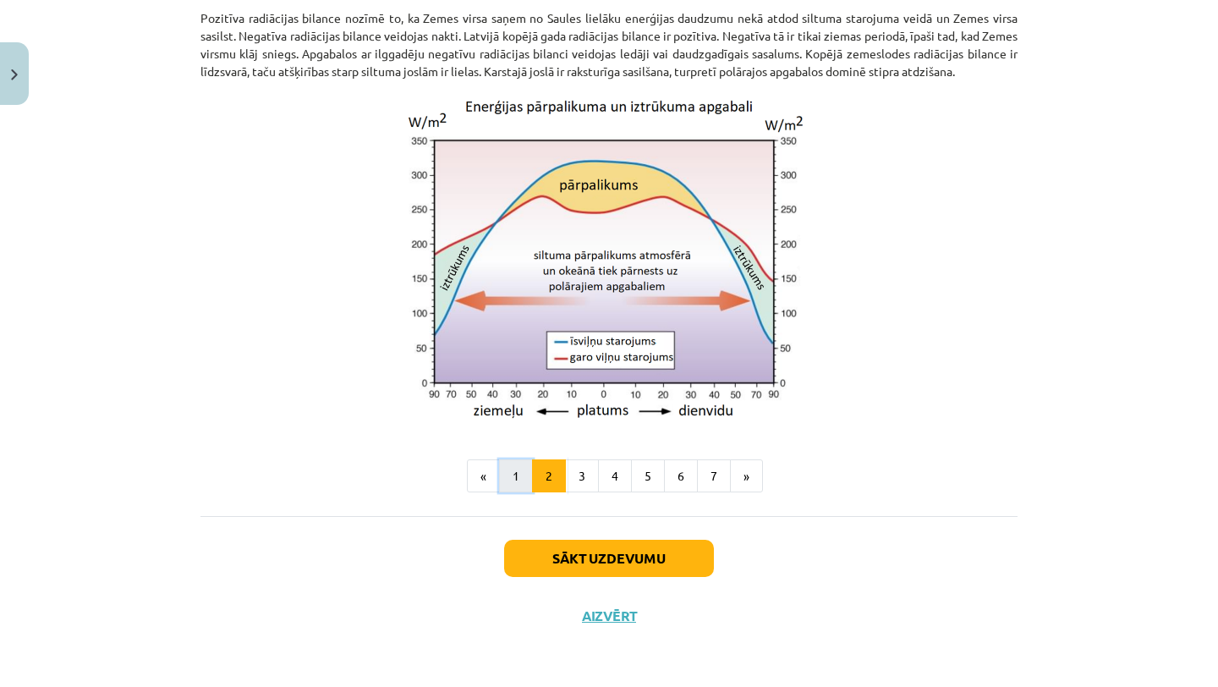
click at [508, 469] on button "1" at bounding box center [516, 476] width 34 height 34
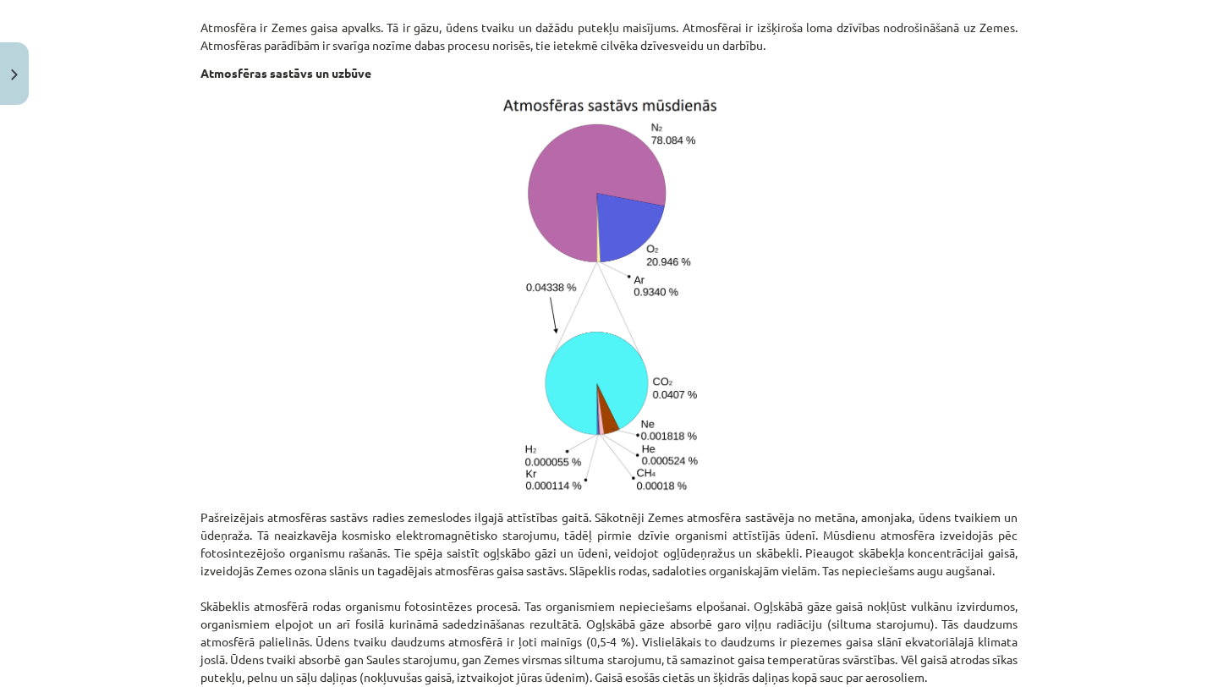
scroll to position [706, 0]
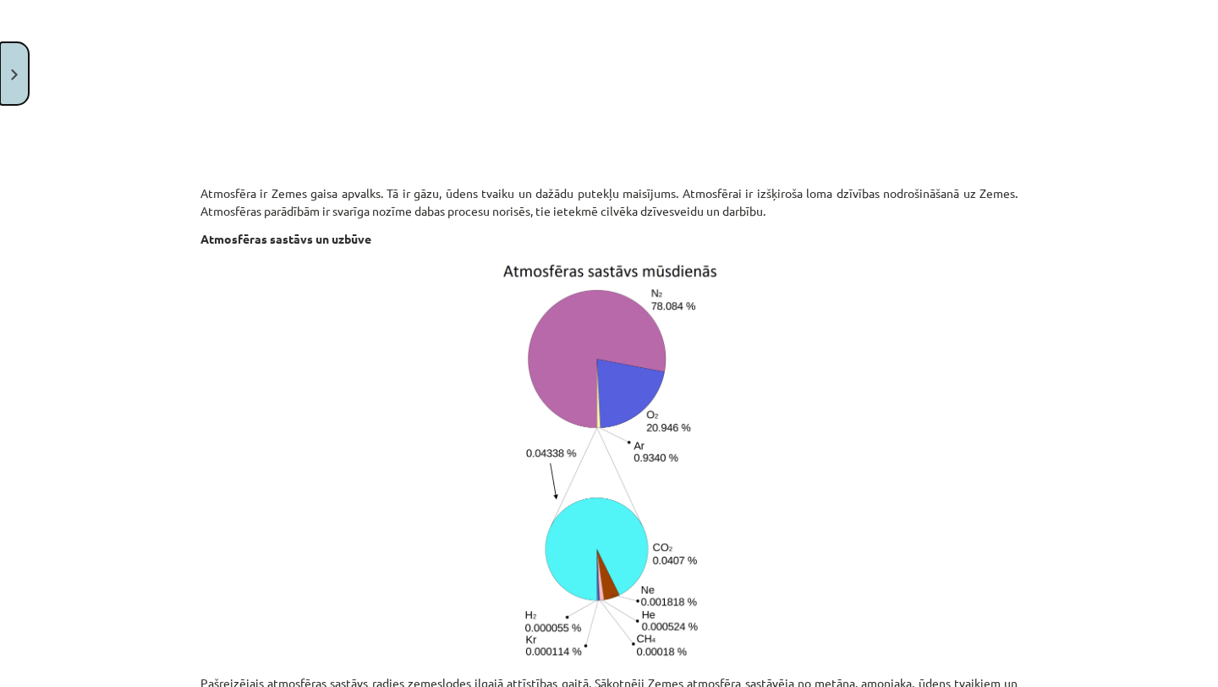
click at [11, 87] on button "Close" at bounding box center [14, 73] width 29 height 63
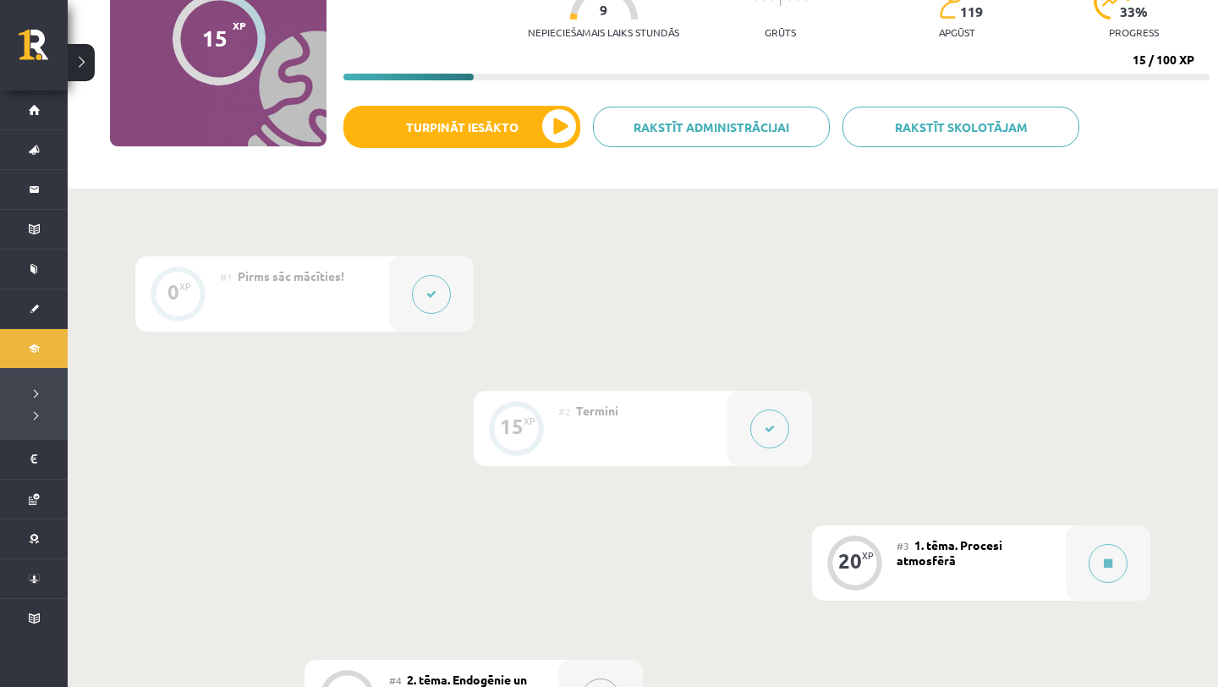
scroll to position [212, 0]
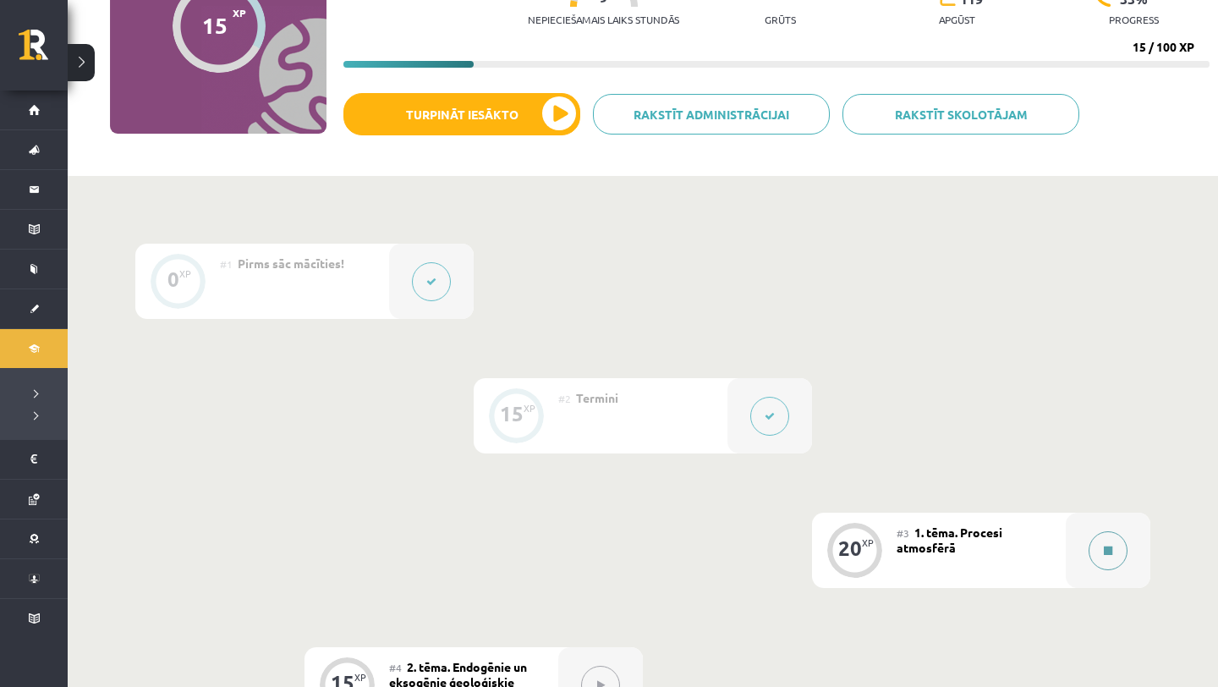
click at [1117, 556] on button at bounding box center [1108, 550] width 39 height 39
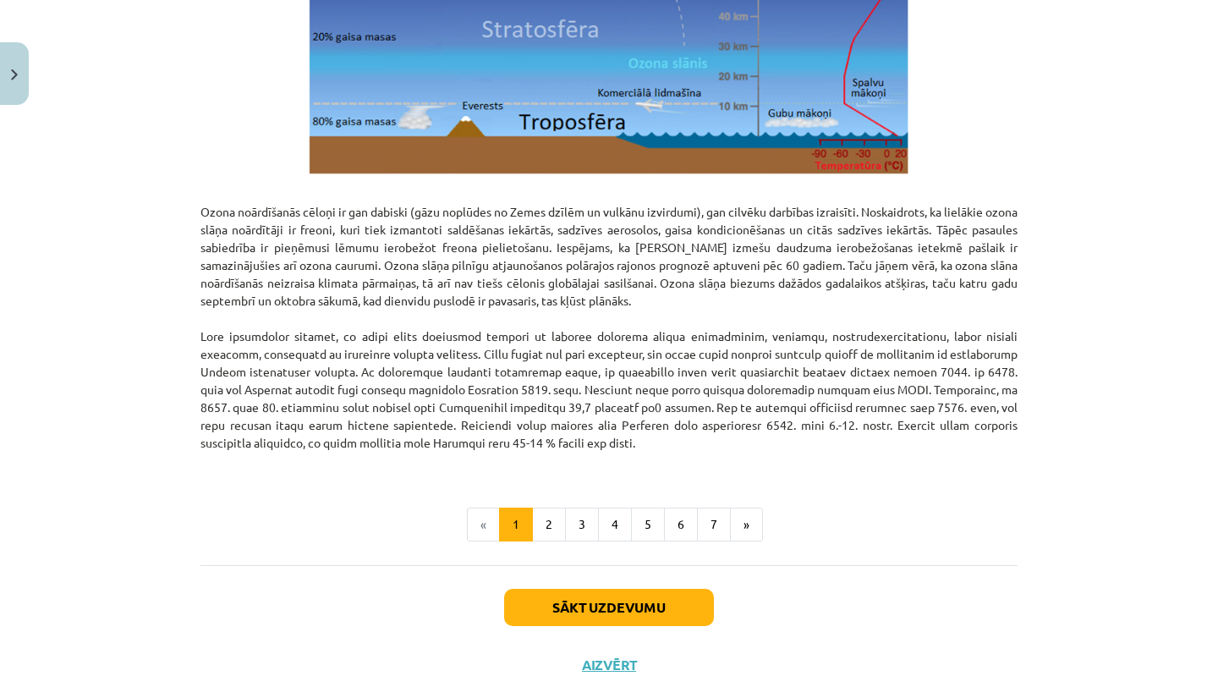
scroll to position [2077, 0]
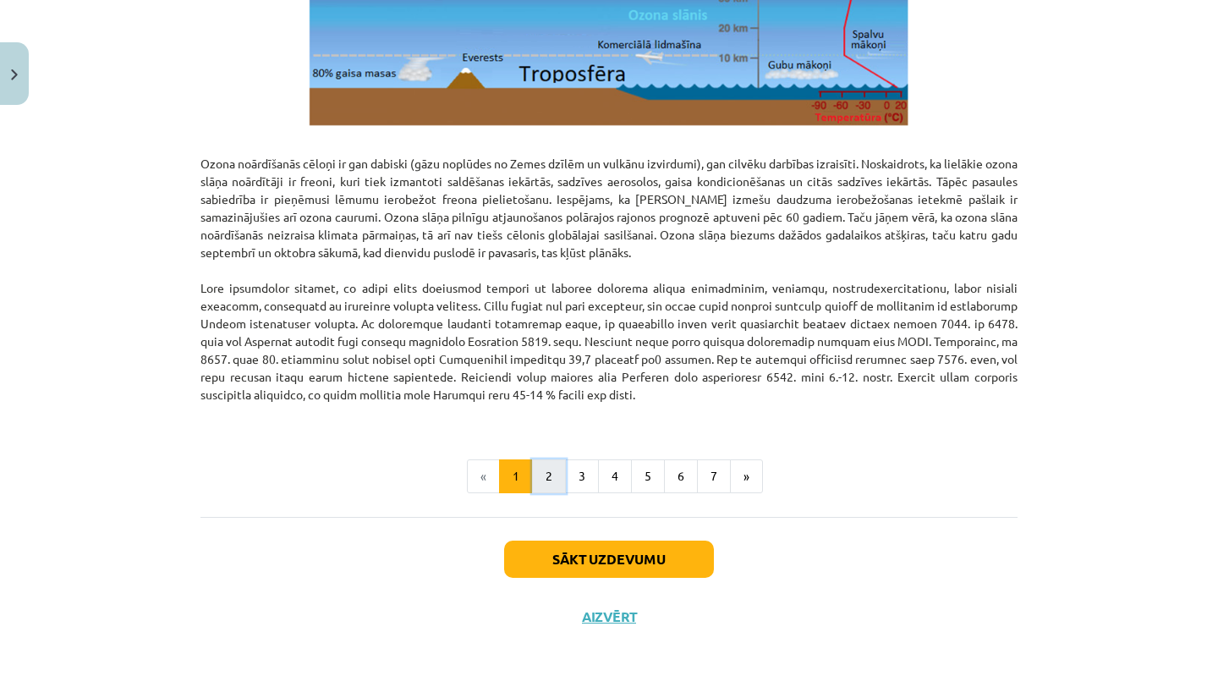
click at [543, 479] on button "2" at bounding box center [549, 476] width 34 height 34
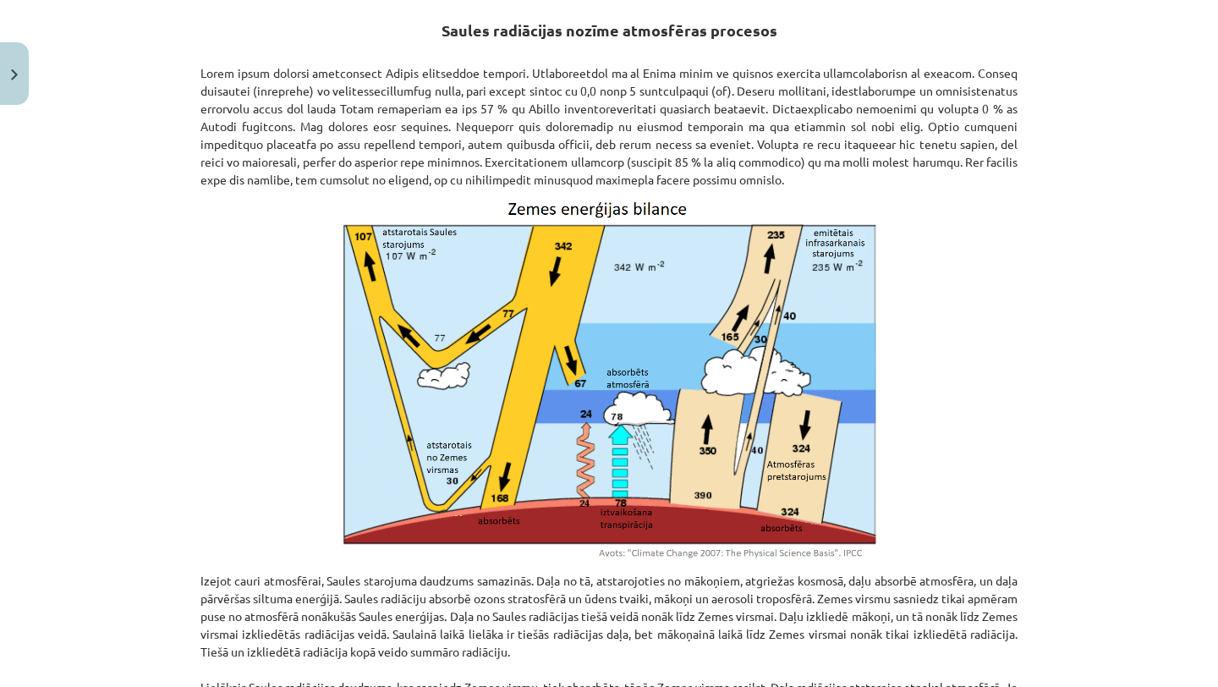
scroll to position [1437, 0]
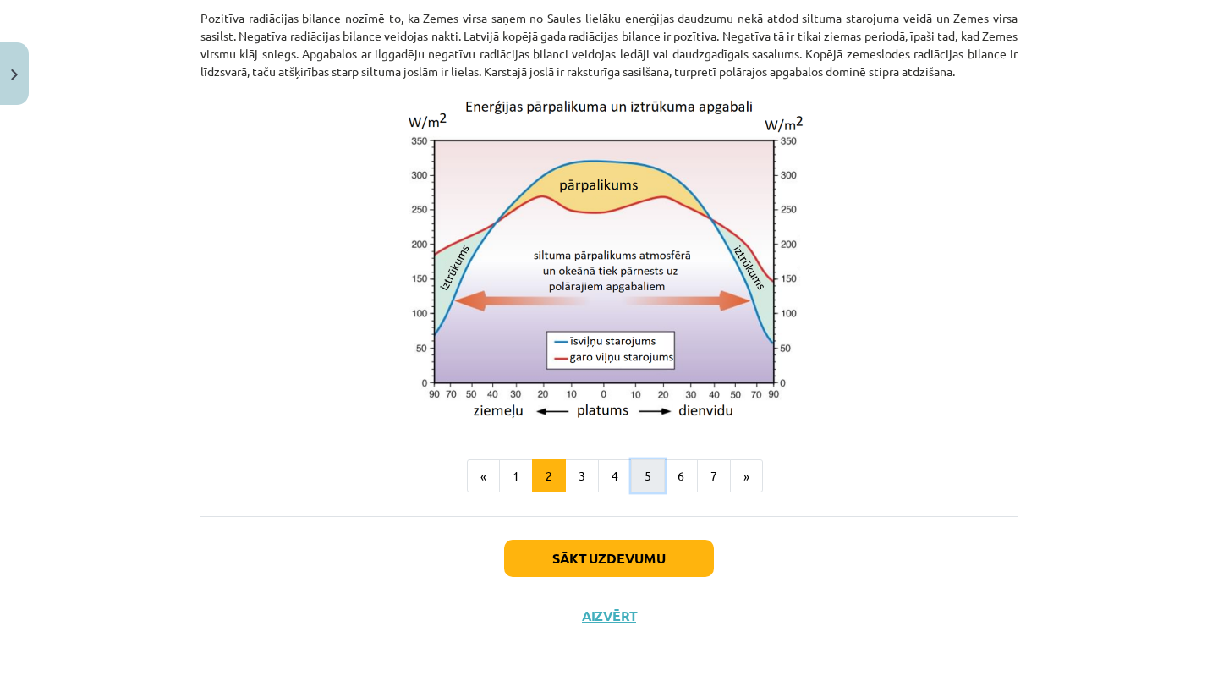
click at [658, 470] on button "5" at bounding box center [648, 476] width 34 height 34
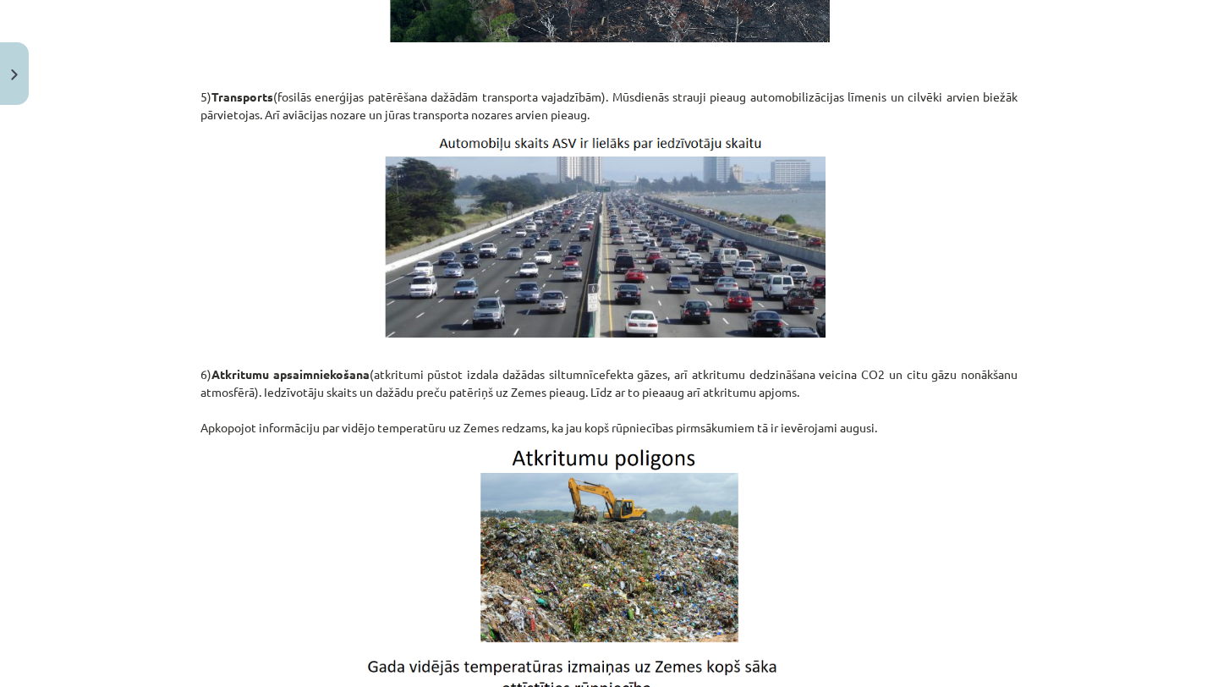
scroll to position [2826, 0]
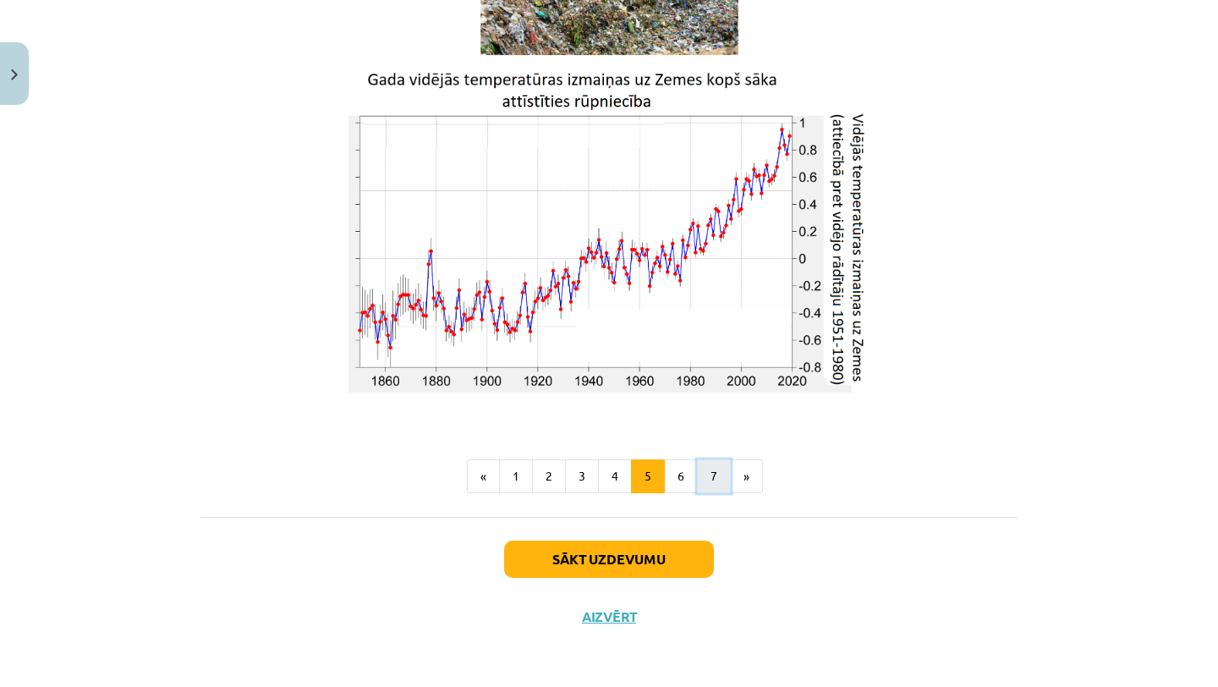
click at [725, 474] on button "7" at bounding box center [714, 476] width 34 height 34
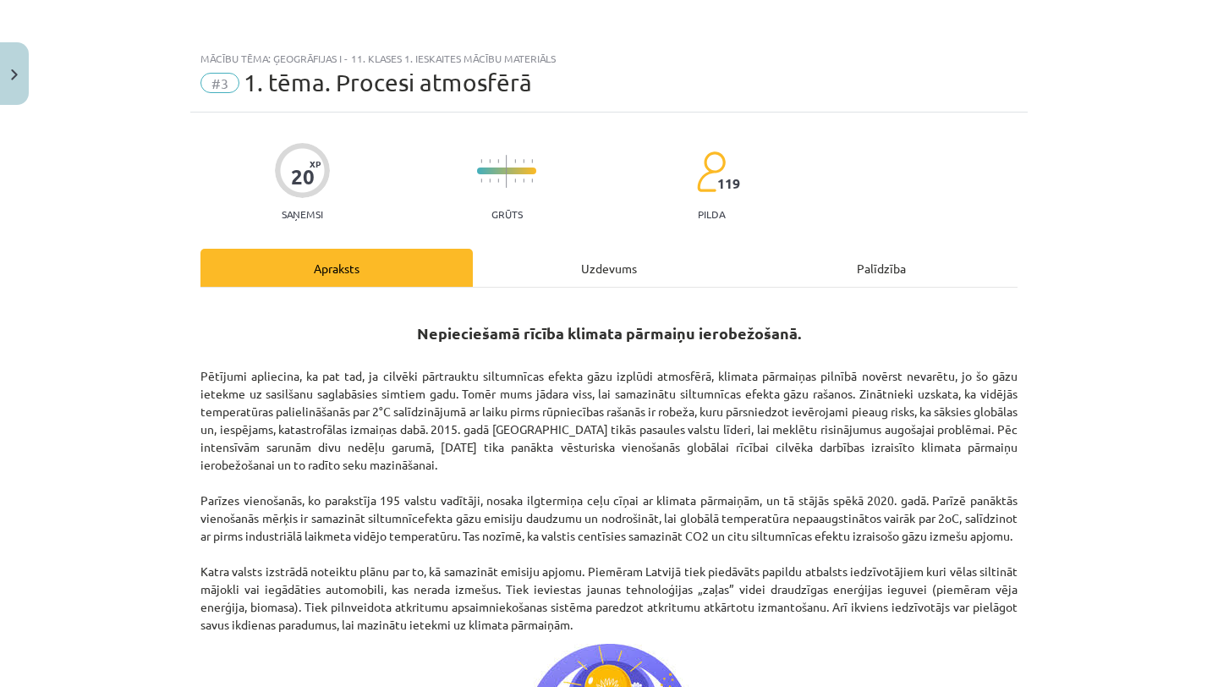
scroll to position [847, 0]
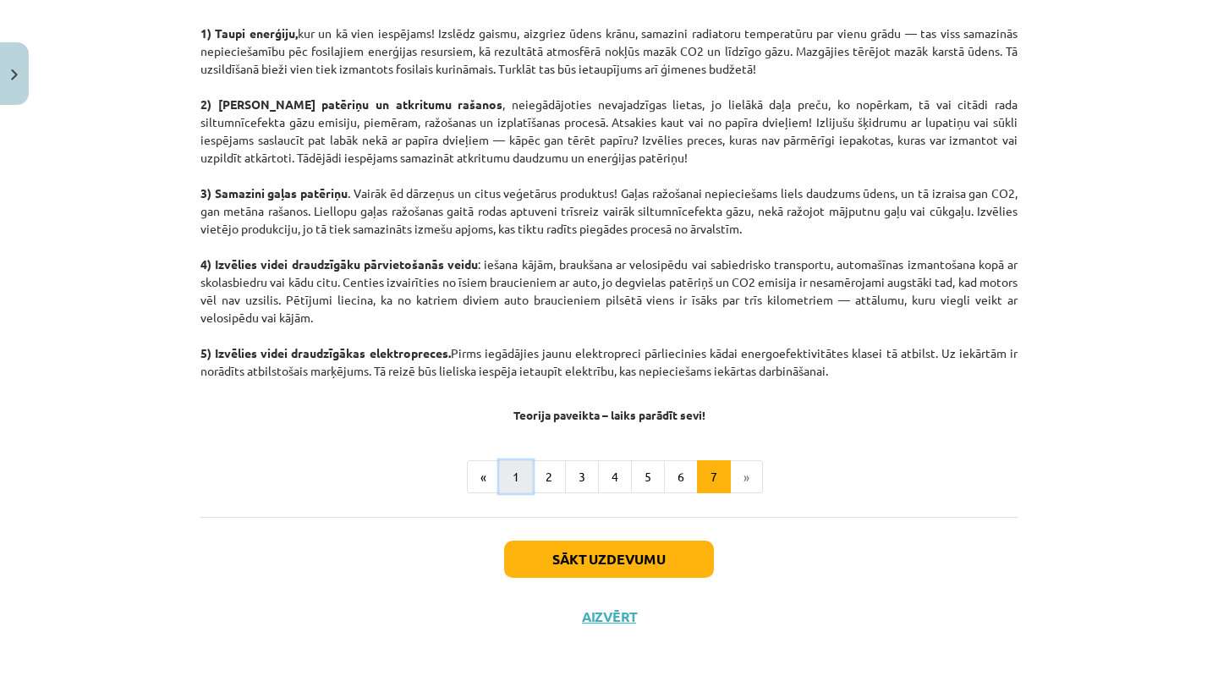
click at [507, 478] on button "1" at bounding box center [516, 477] width 34 height 34
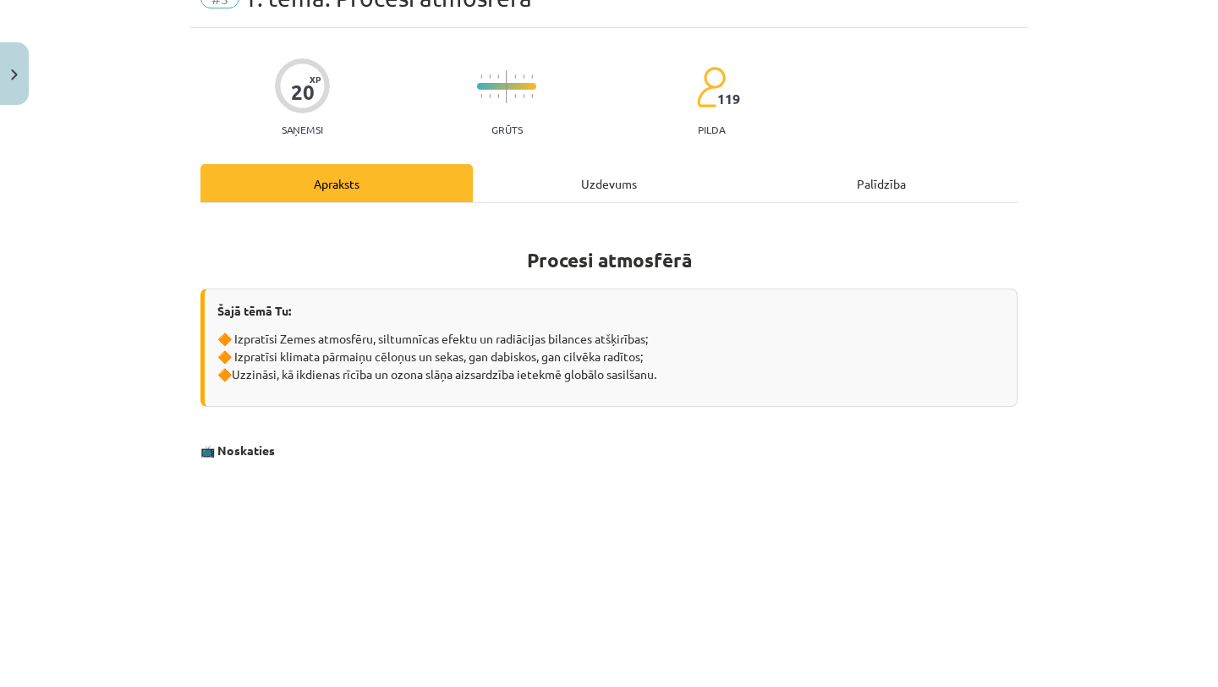
scroll to position [0, 0]
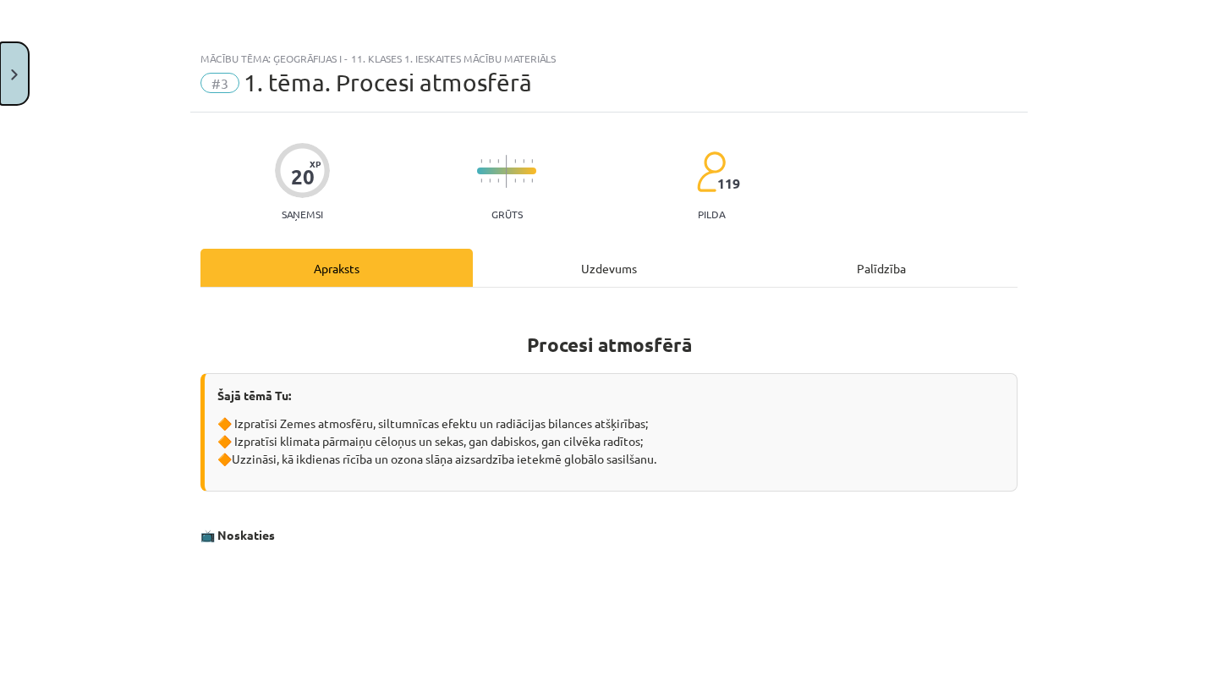
click at [13, 80] on img "Close" at bounding box center [14, 74] width 7 height 11
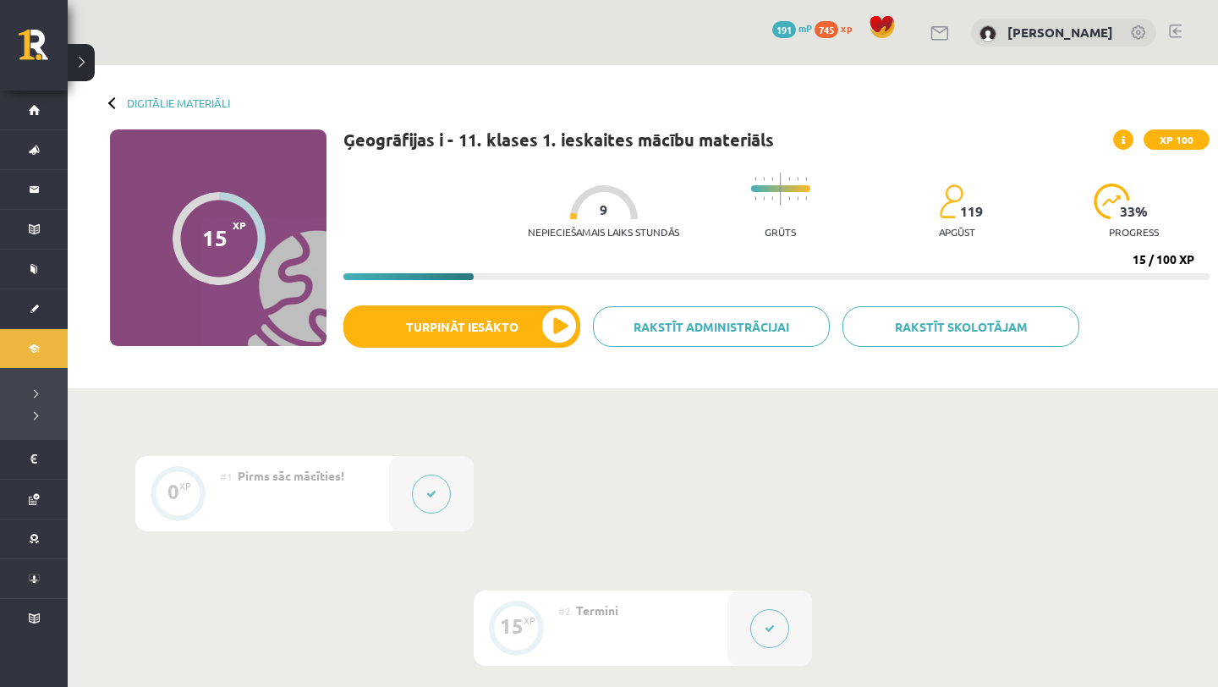
click at [123, 101] on div "Digitālie materiāli" at bounding box center [170, 102] width 120 height 13
click at [154, 101] on link "Digitālie materiāli" at bounding box center [178, 102] width 103 height 13
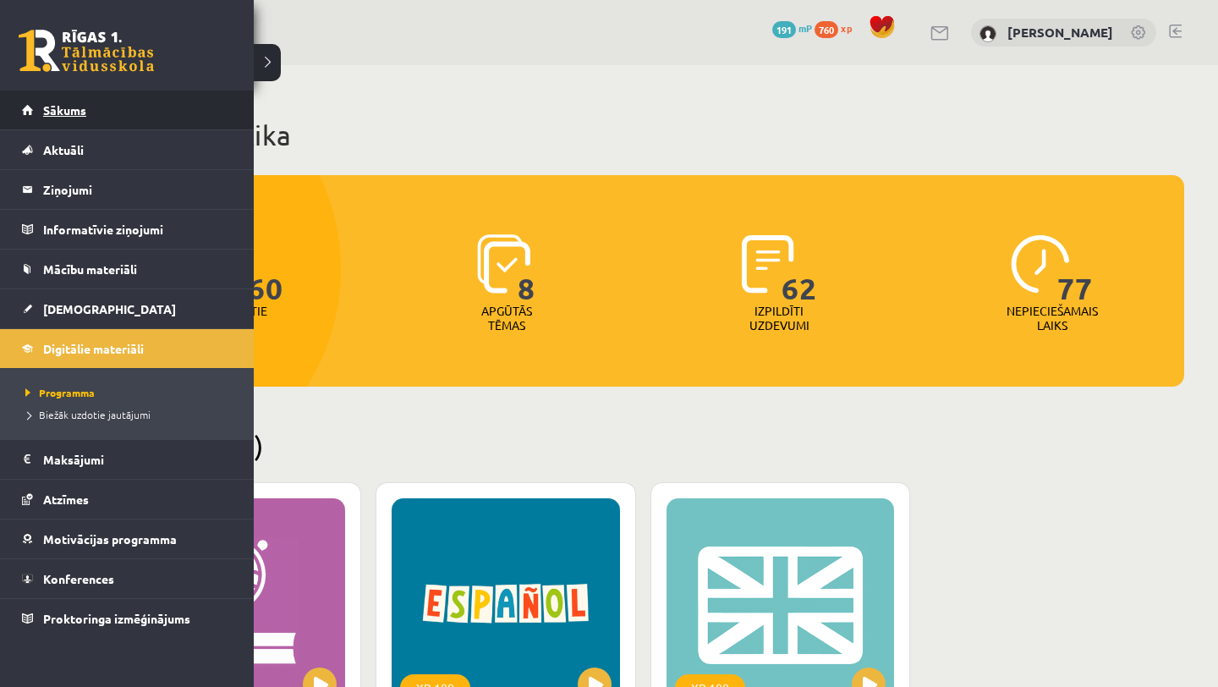
click at [62, 107] on span "Sākums" at bounding box center [64, 109] width 43 height 15
